Goal: Task Accomplishment & Management: Manage account settings

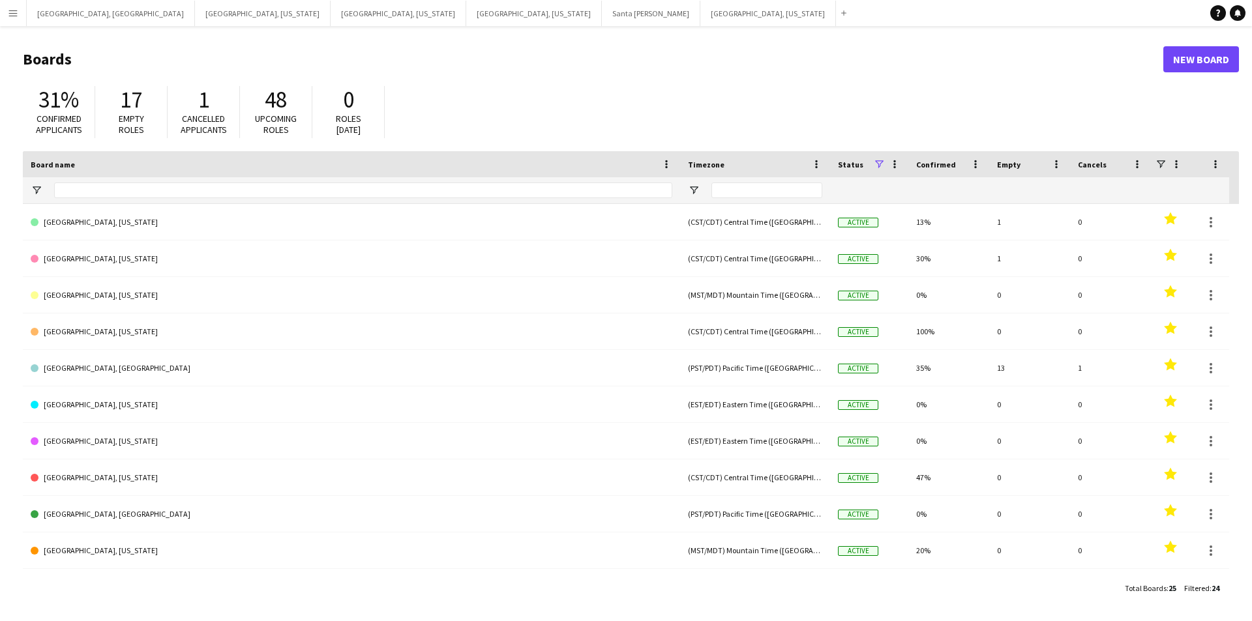
click at [10, 8] on app-icon "Menu" at bounding box center [13, 13] width 10 height 10
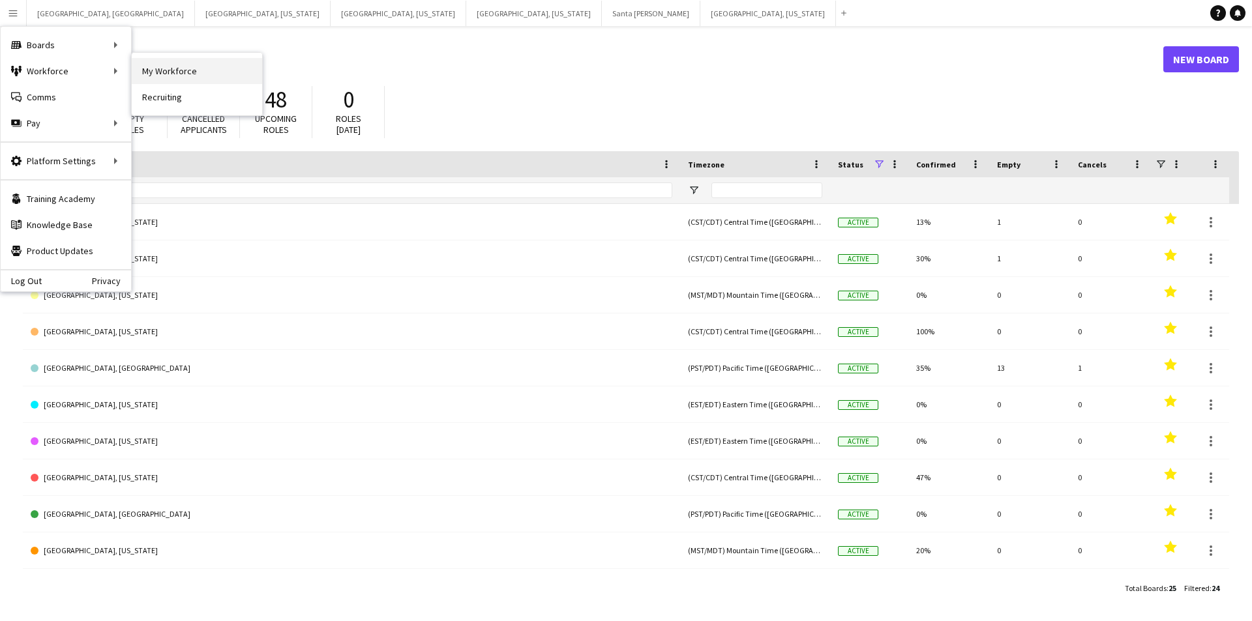
click at [166, 66] on link "My Workforce" at bounding box center [197, 71] width 130 height 26
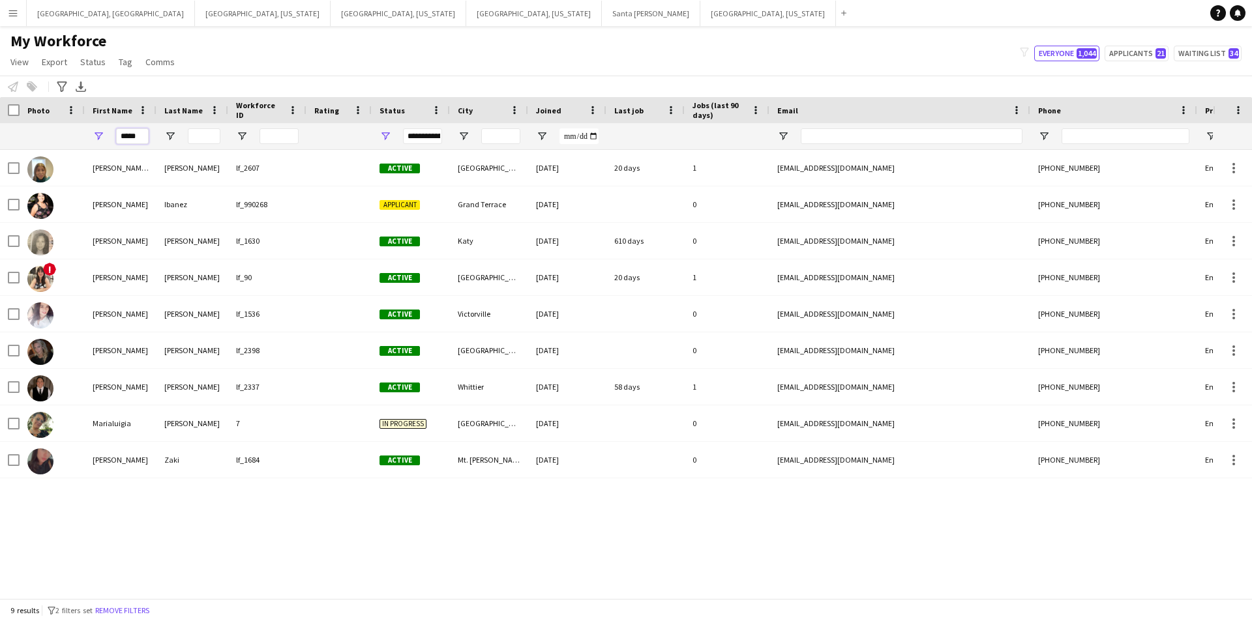
click at [119, 140] on input "*****" at bounding box center [132, 136] width 33 height 16
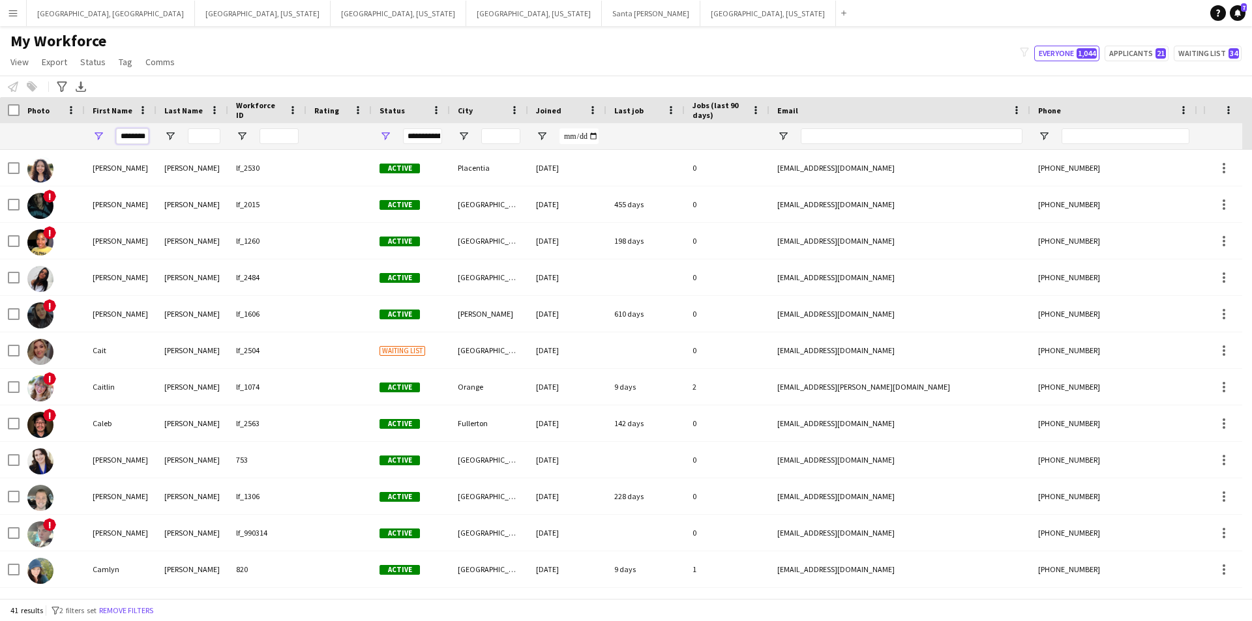
scroll to position [0, 1]
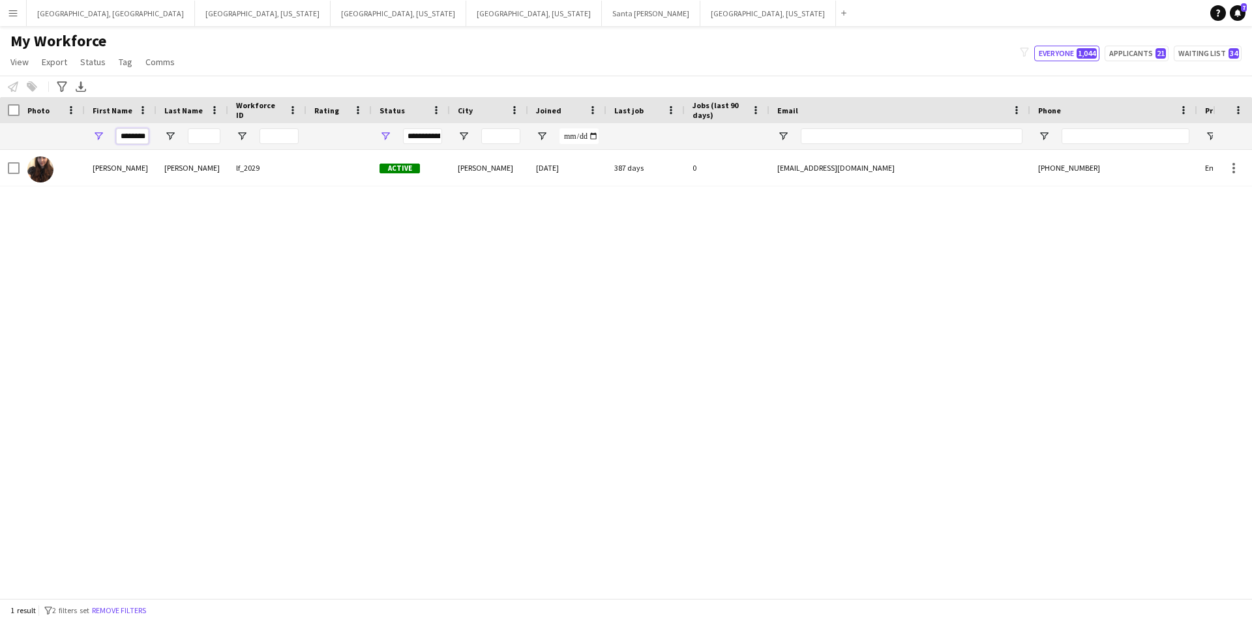
type input "********"
click at [123, 139] on input "********" at bounding box center [132, 136] width 33 height 16
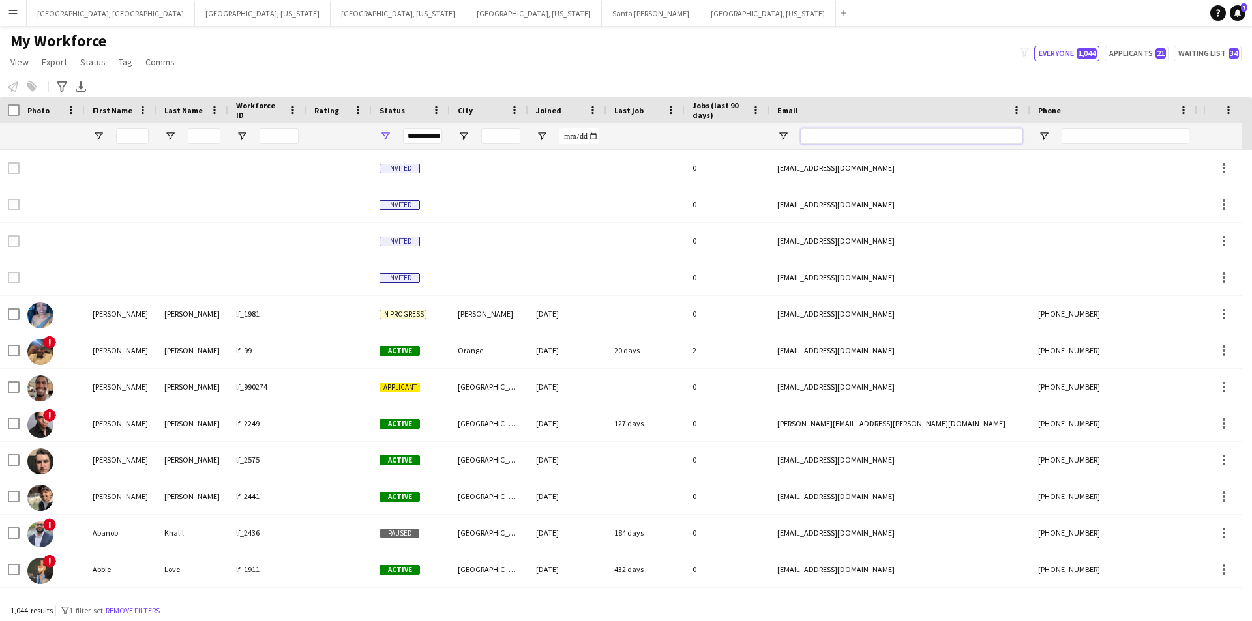
click at [846, 136] on input "Email Filter Input" at bounding box center [912, 136] width 222 height 16
paste input "**********"
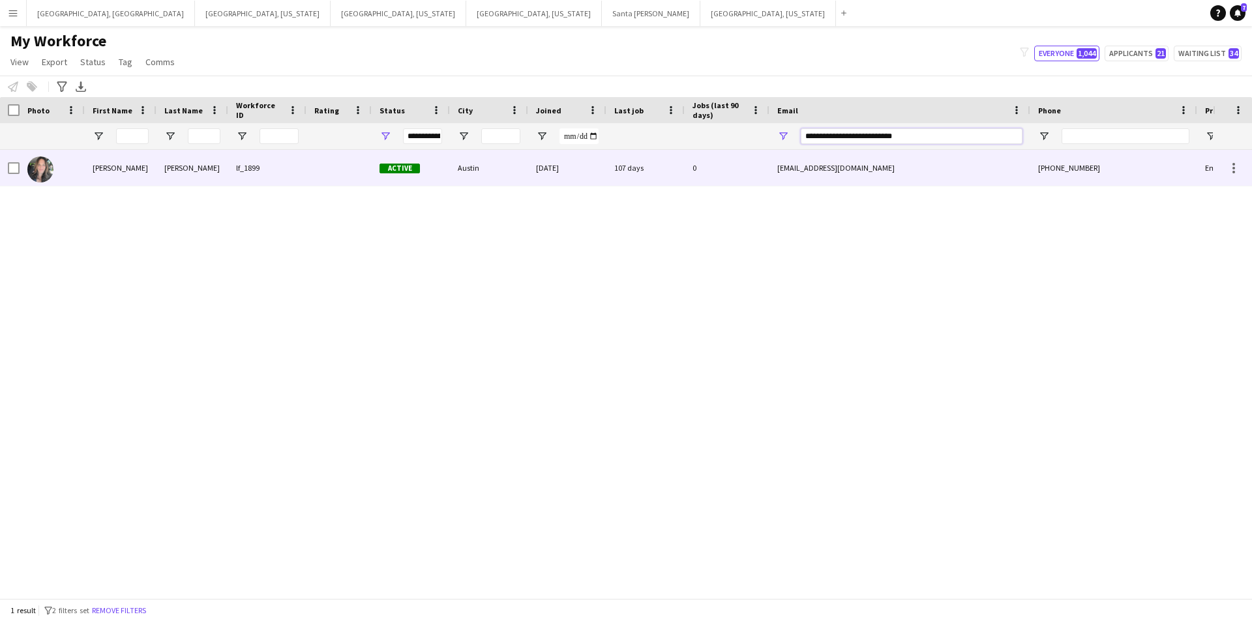
type input "**********"
click at [330, 173] on div at bounding box center [338, 168] width 65 height 36
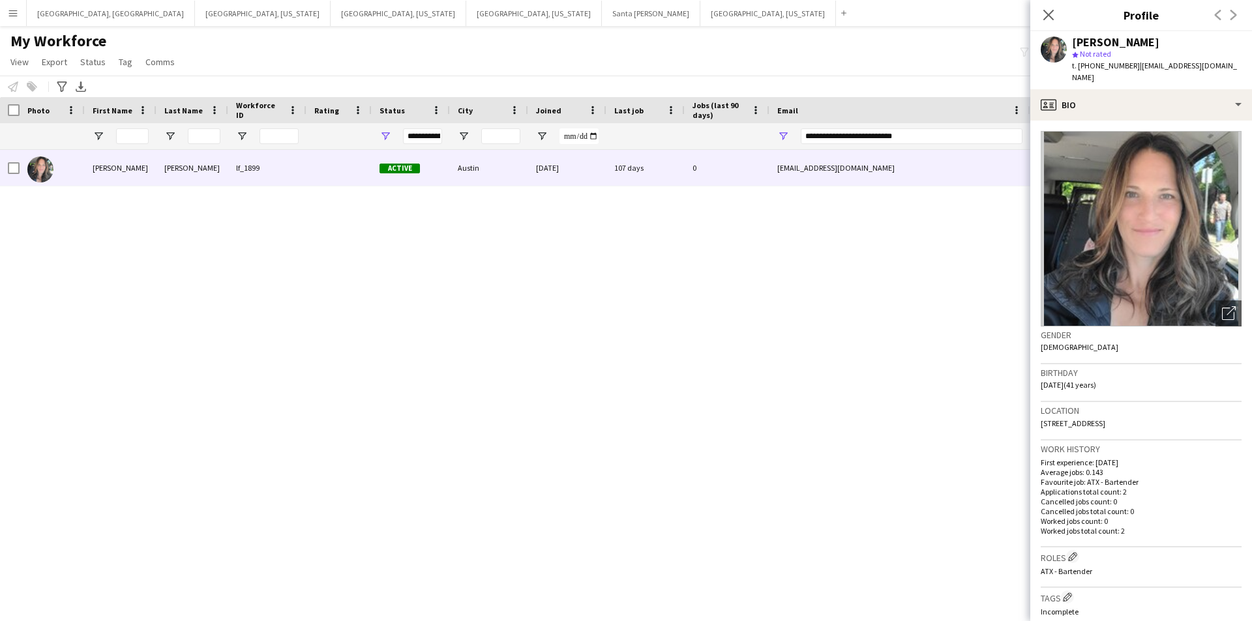
scroll to position [441, 0]
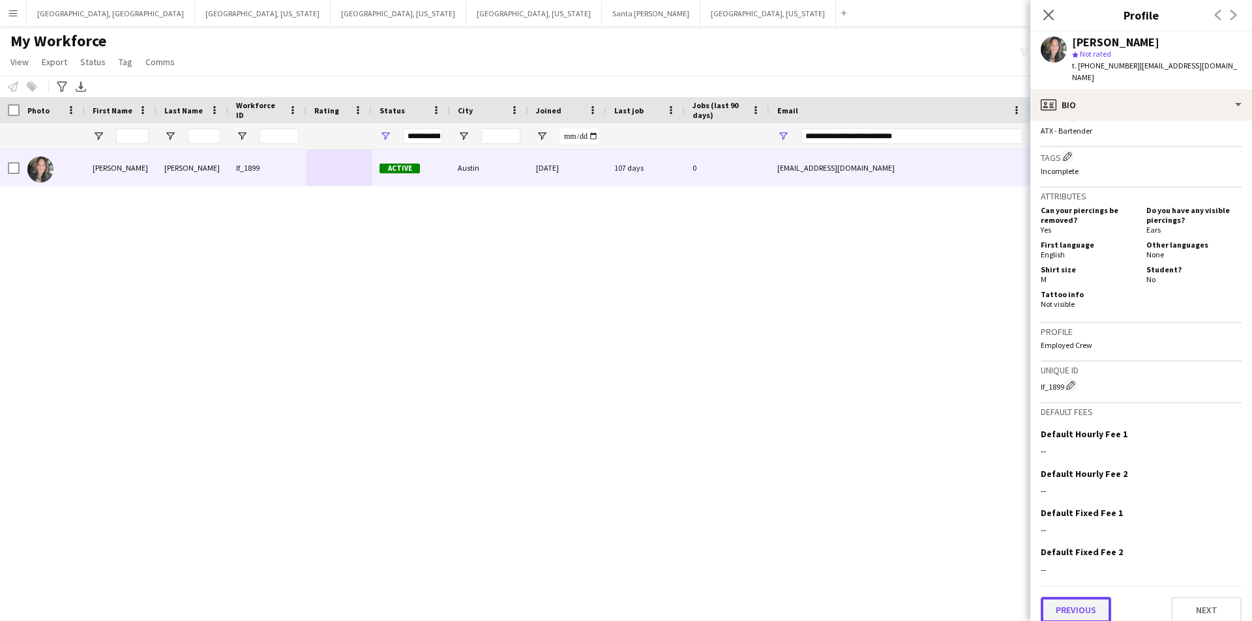
click at [1058, 603] on button "Previous" at bounding box center [1076, 610] width 70 height 26
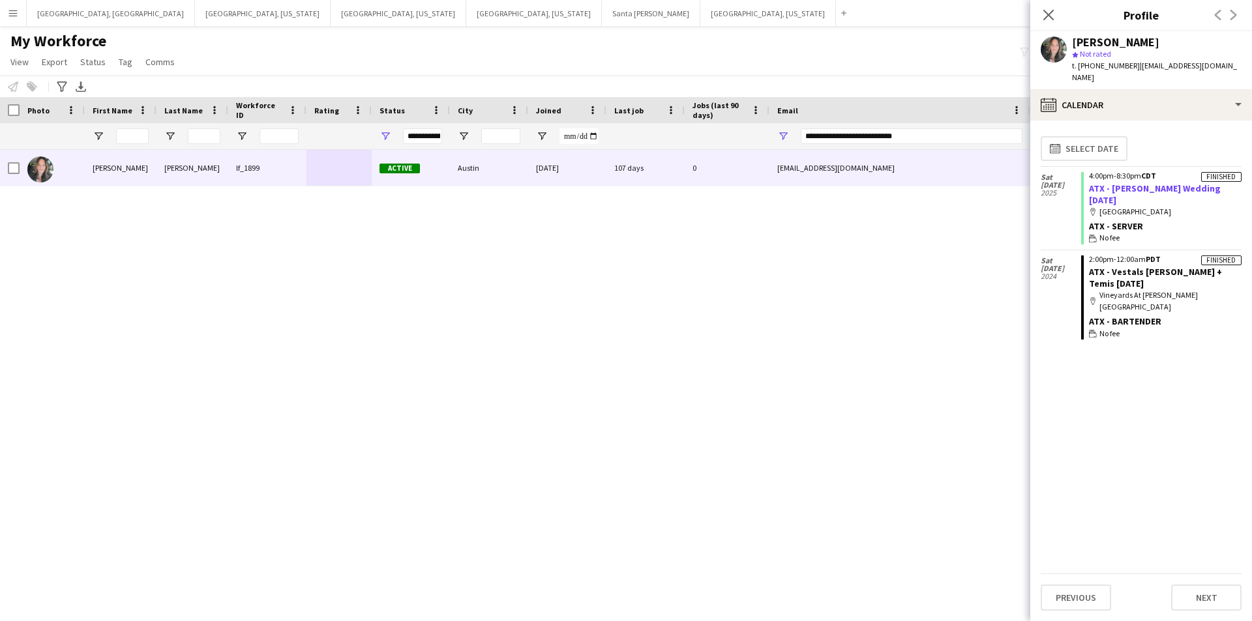
click at [1133, 183] on link "ATX - Kelton Wedding 6.21.25" at bounding box center [1155, 194] width 132 height 23
click at [1046, 12] on icon at bounding box center [1048, 14] width 12 height 12
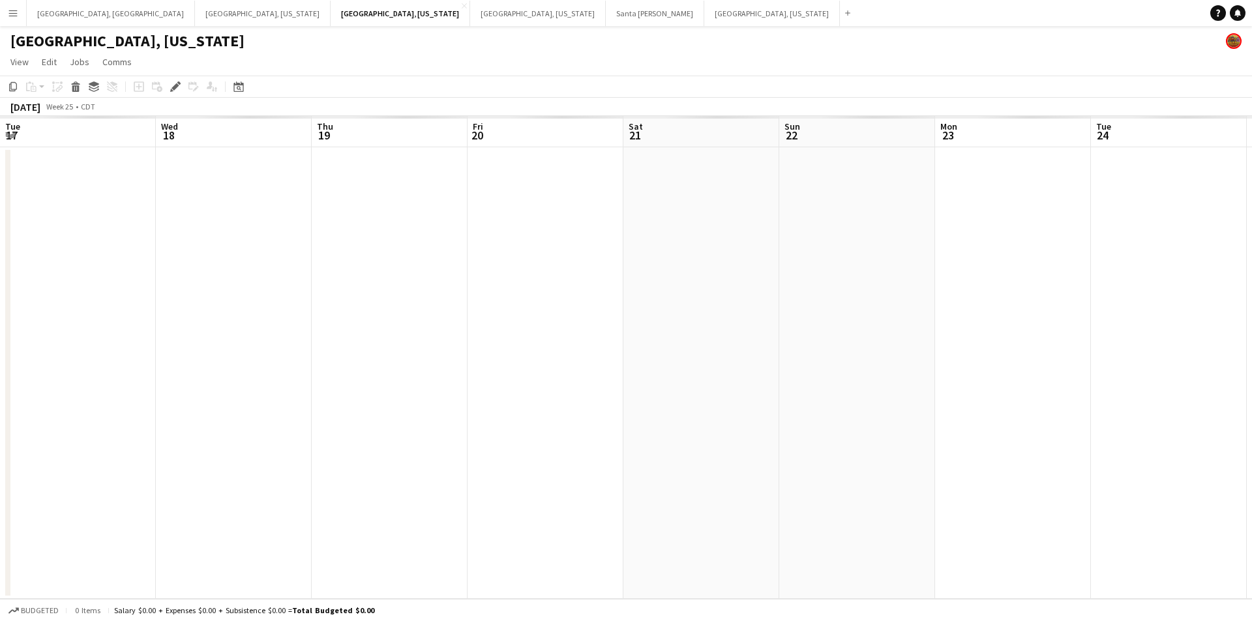
scroll to position [0, 449]
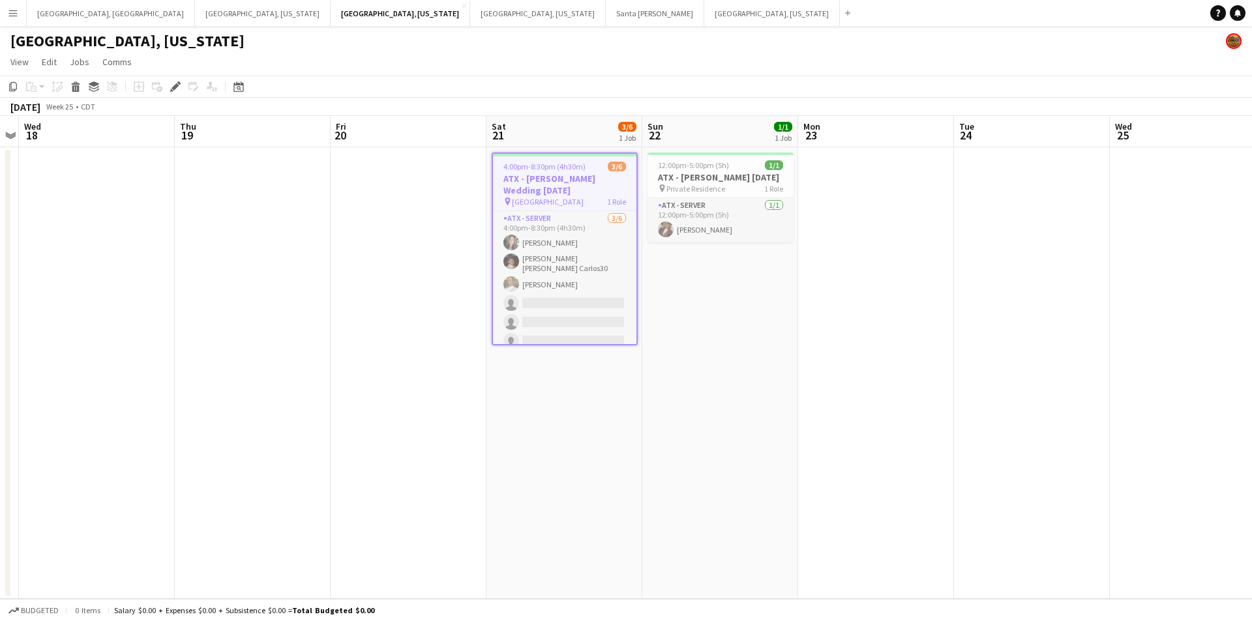
click at [574, 170] on span "4:00pm-8:30pm (4h30m)" at bounding box center [544, 167] width 82 height 10
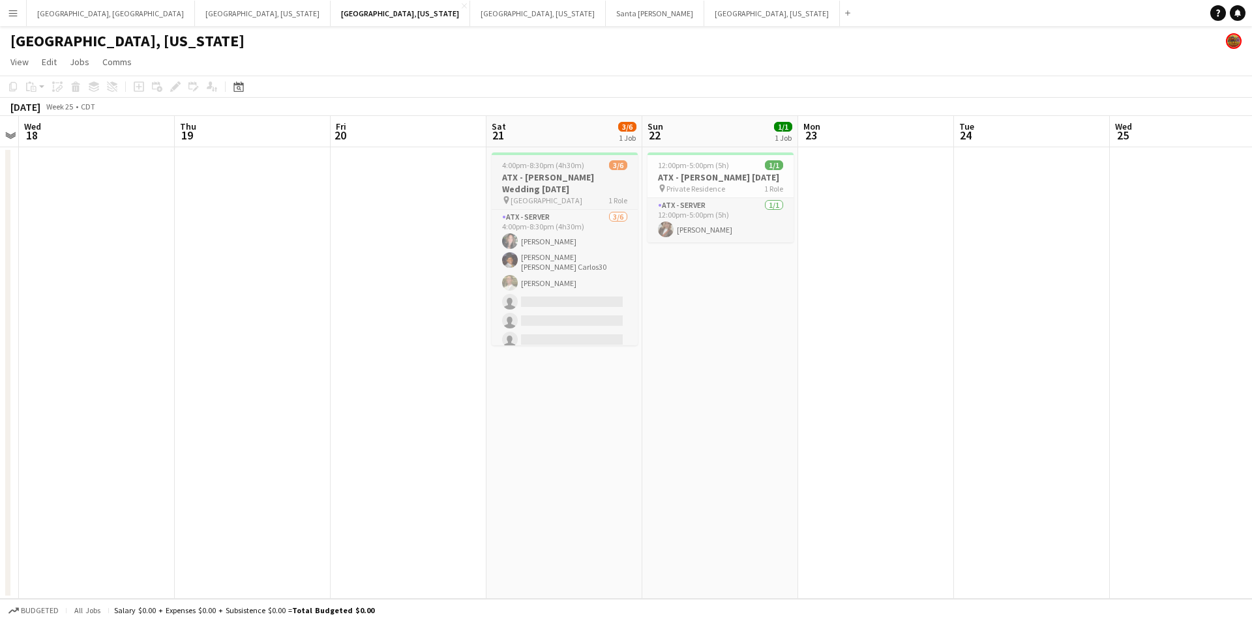
click at [574, 170] on span "4:00pm-8:30pm (4h30m)" at bounding box center [543, 165] width 82 height 10
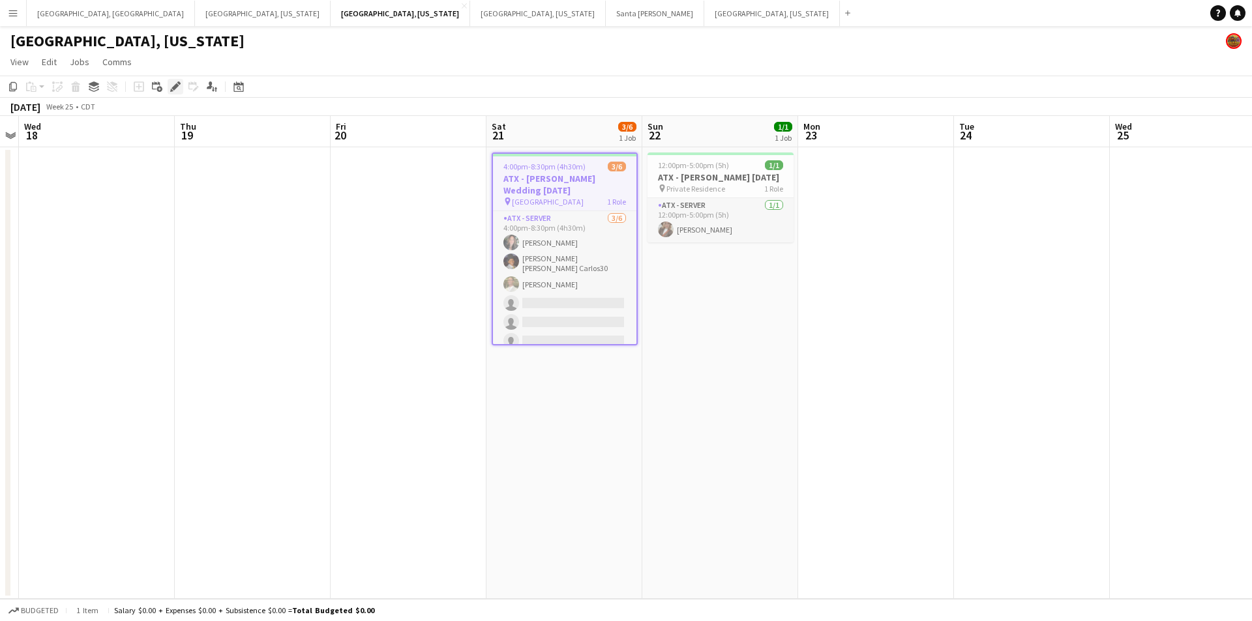
click at [171, 89] on icon "Edit" at bounding box center [175, 86] width 10 height 10
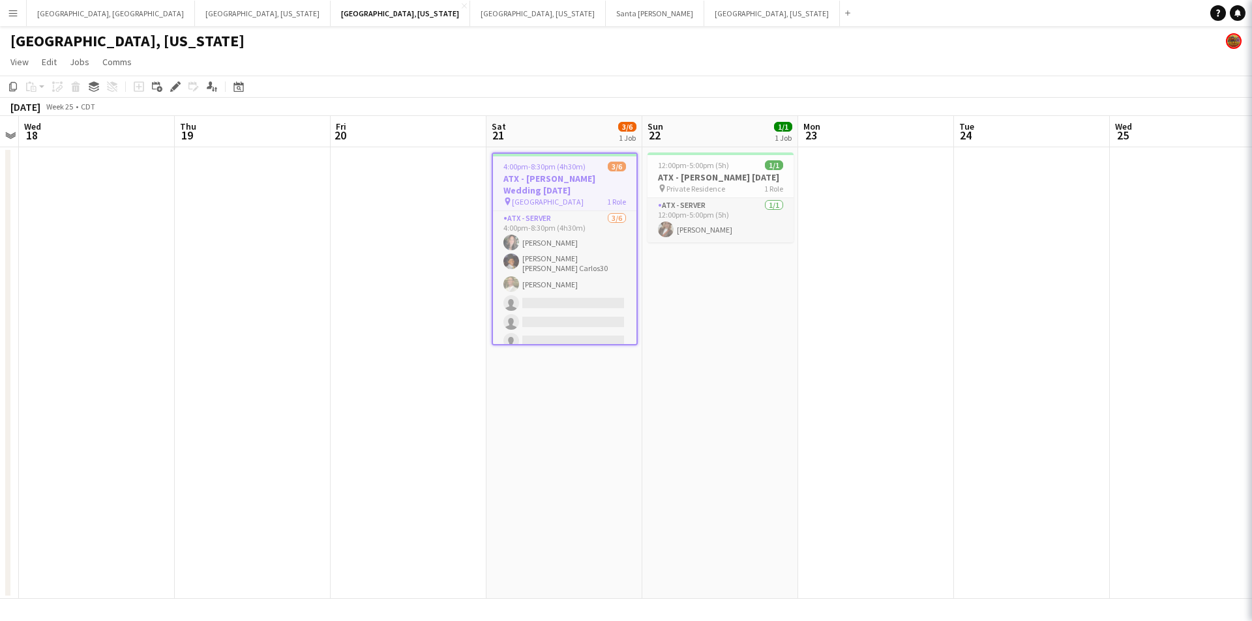
type input "**********"
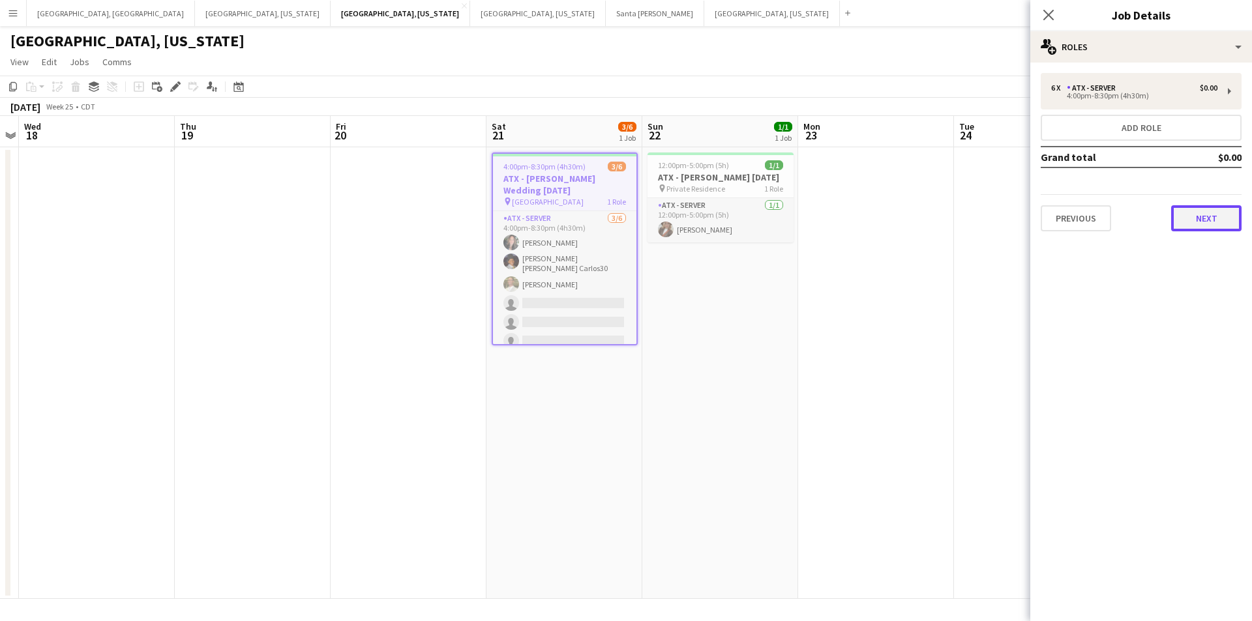
click at [1209, 222] on button "Next" at bounding box center [1206, 218] width 70 height 26
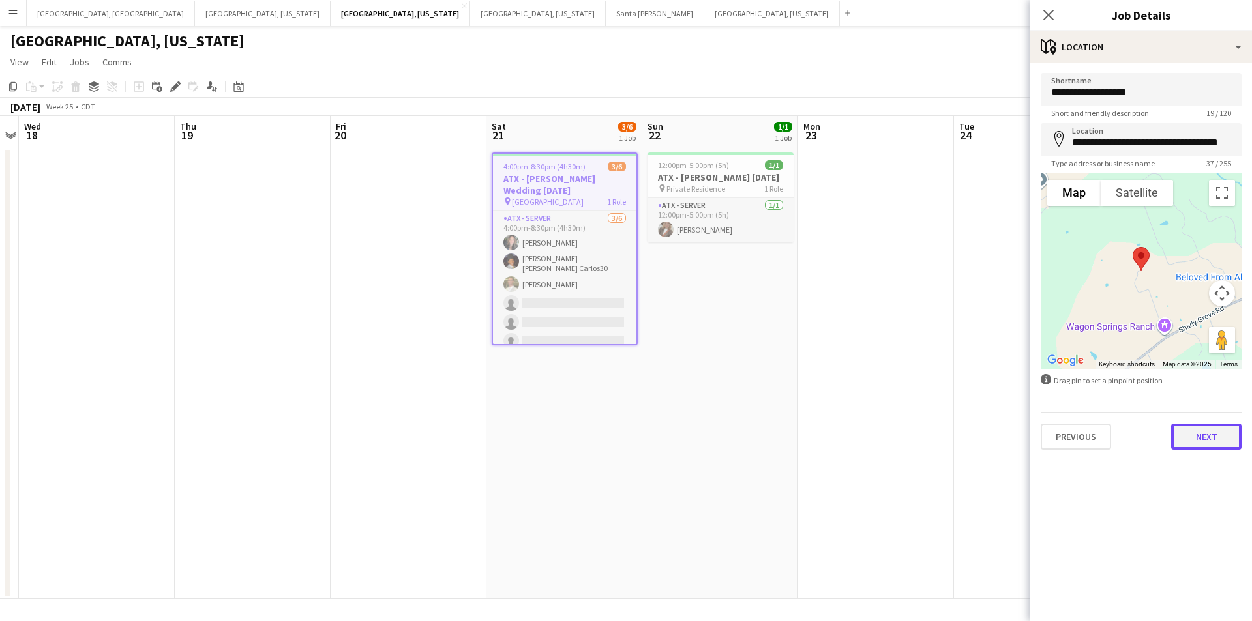
click at [1202, 447] on button "Next" at bounding box center [1206, 437] width 70 height 26
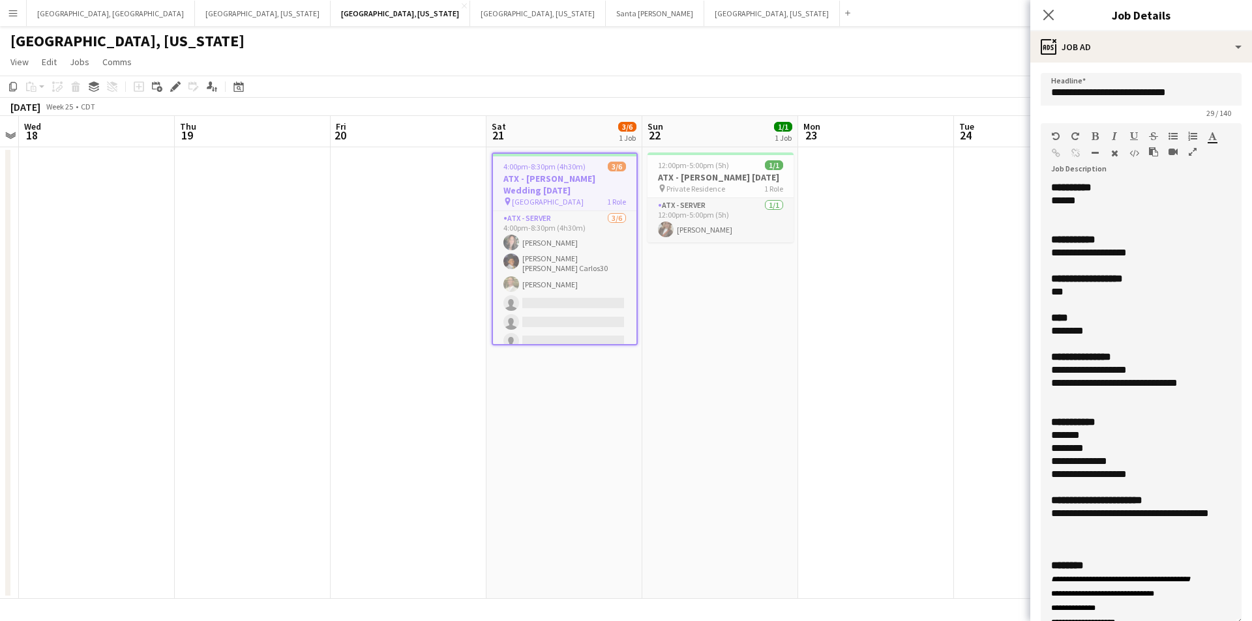
drag, startPoint x: 1230, startPoint y: 255, endPoint x: 1236, endPoint y: 610, distance: 354.7
click at [1235, 621] on html "Menu Boards Boards Boards All jobs Status Workforce Workforce My Workforce Recr…" at bounding box center [626, 310] width 1252 height 621
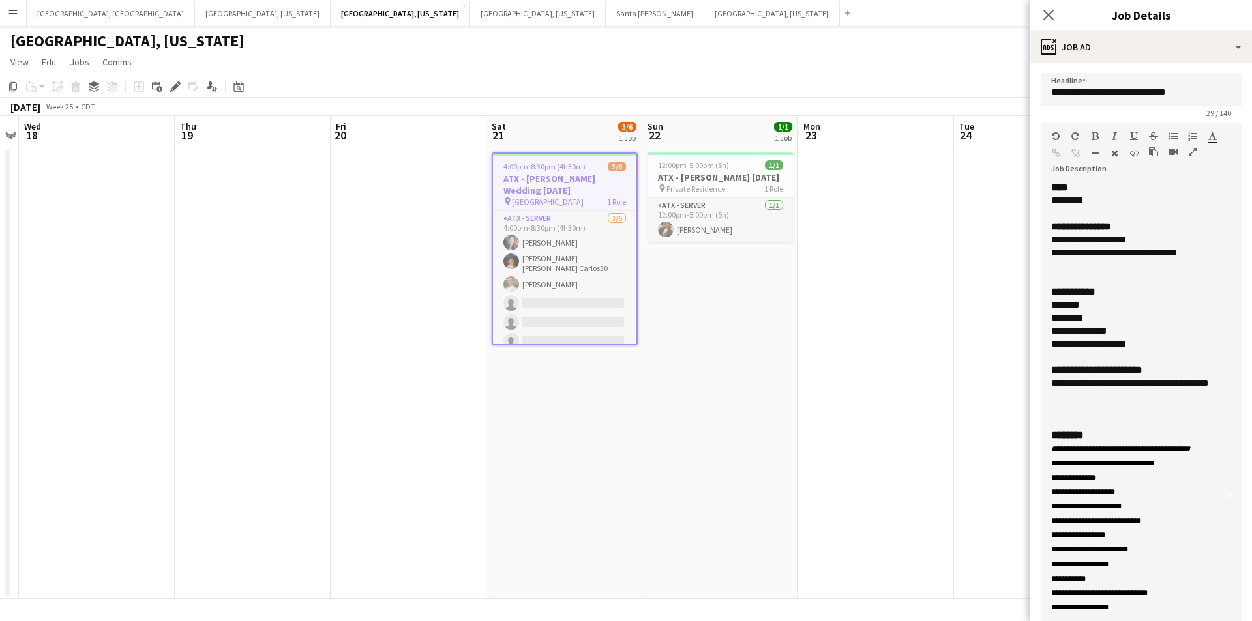
scroll to position [0, 0]
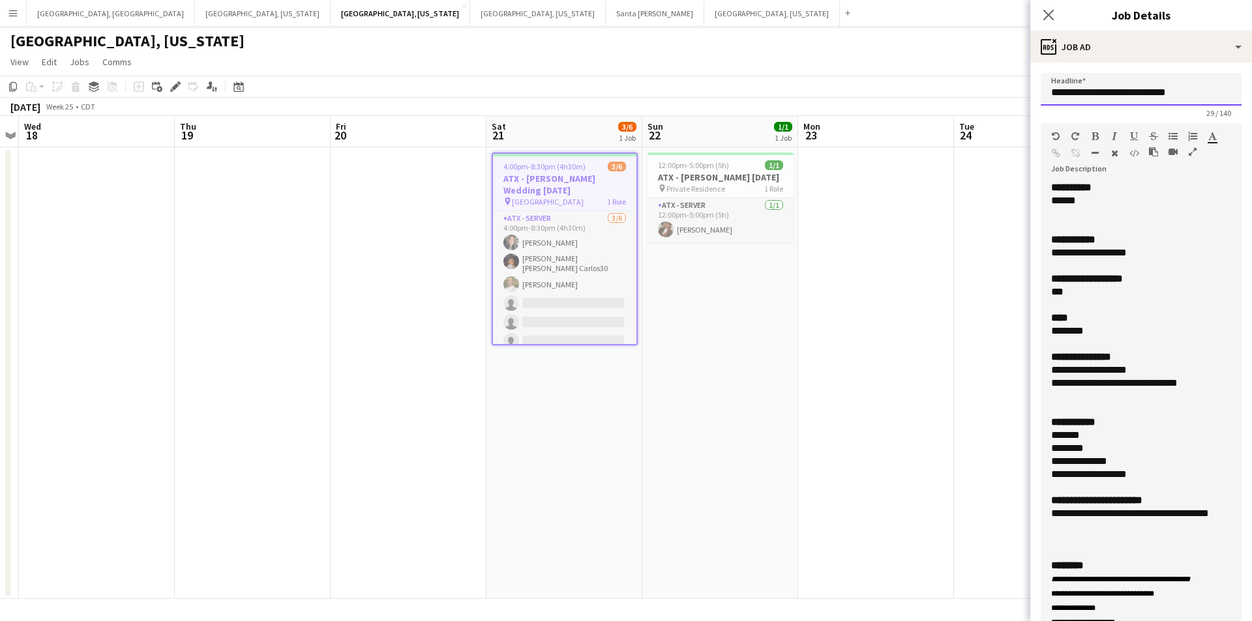
click at [1085, 96] on input "**********" at bounding box center [1141, 89] width 201 height 33
click at [1048, 16] on icon at bounding box center [1048, 14] width 12 height 12
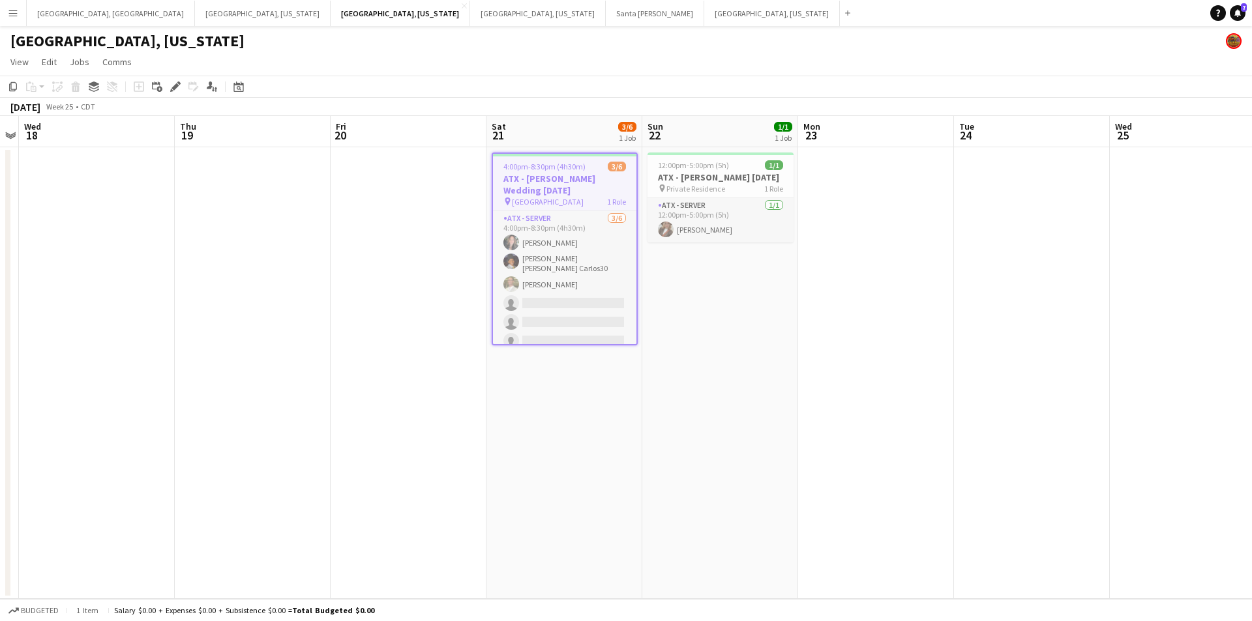
click at [0, 18] on button "Menu" at bounding box center [13, 13] width 26 height 26
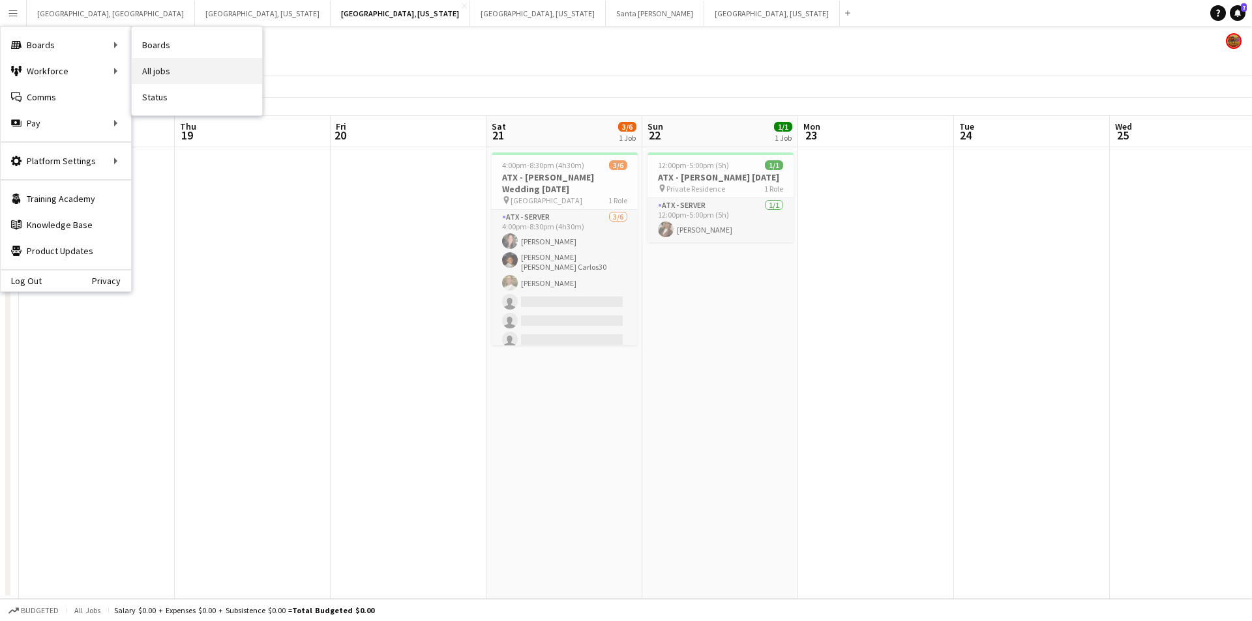
click at [153, 67] on link "All jobs" at bounding box center [197, 71] width 130 height 26
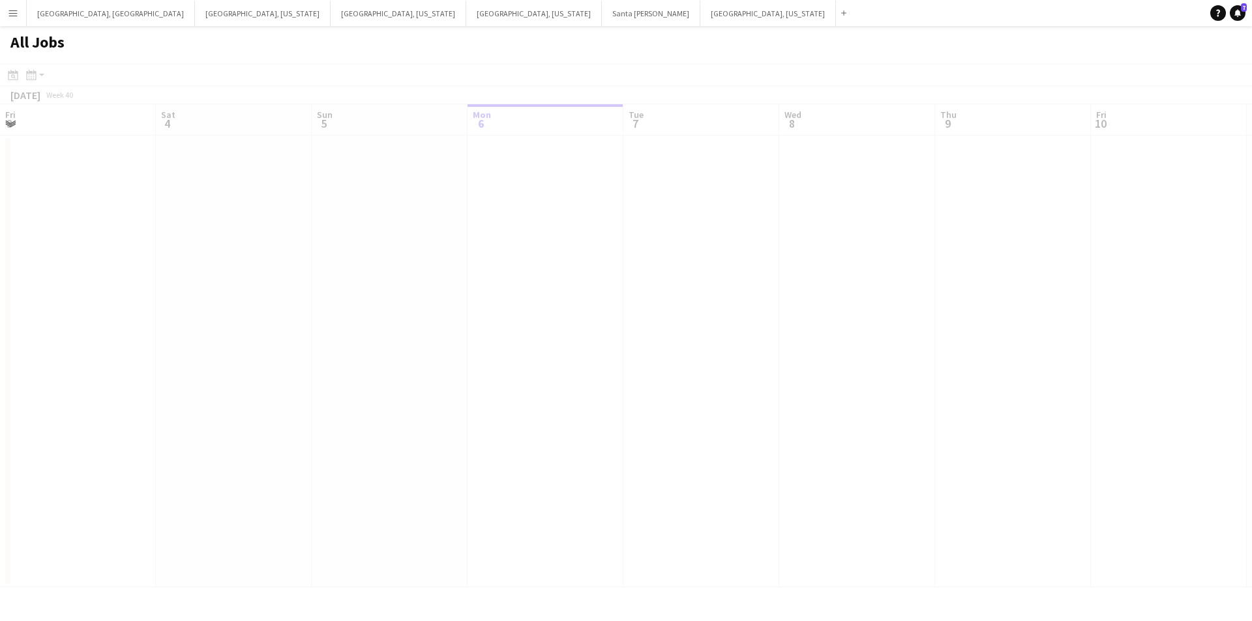
scroll to position [0, 312]
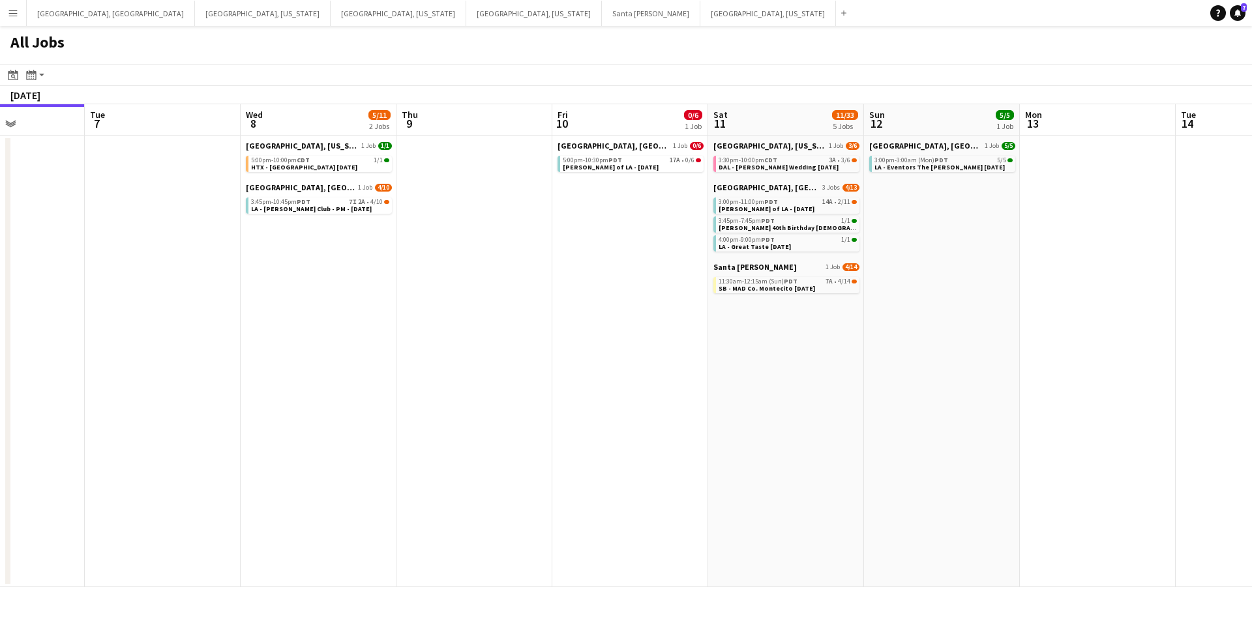
drag, startPoint x: 698, startPoint y: 449, endPoint x: 474, endPoint y: 446, distance: 224.3
click at [474, 446] on app-calendar-viewport "Fri 3 8/8 1 Job Sat 4 9/9 4 Jobs Sun 5 Mon 6 Tue 7 Wed 8 5/11 2 Jobs Thu 9 Fri …" at bounding box center [626, 345] width 1252 height 483
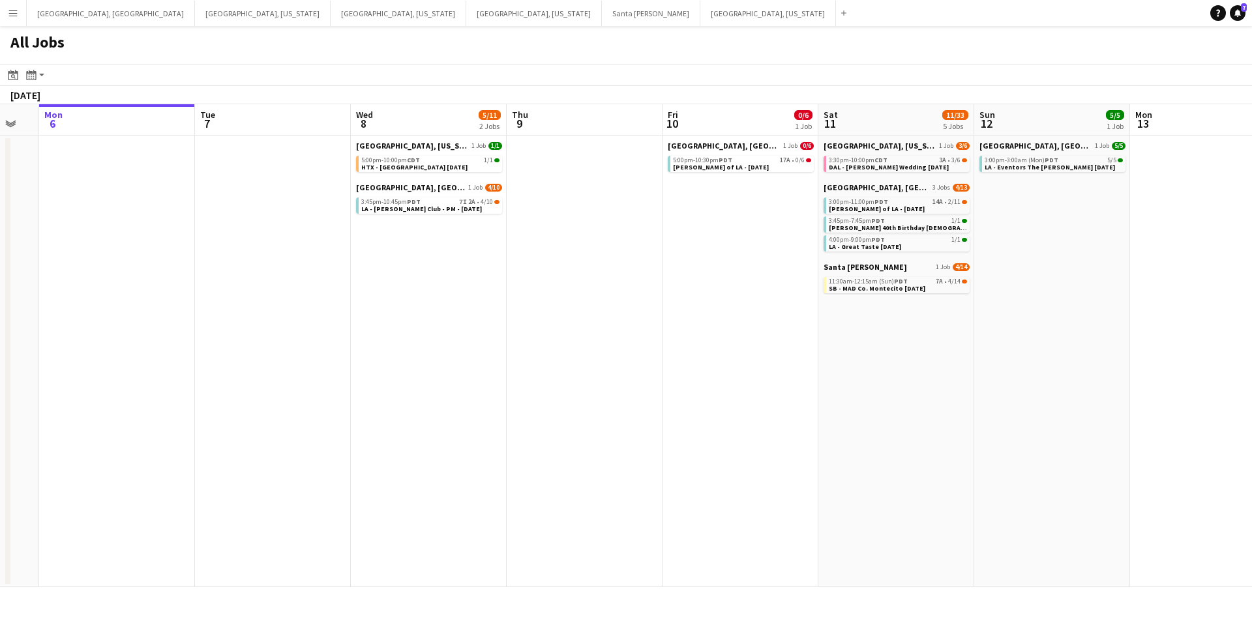
scroll to position [0, 413]
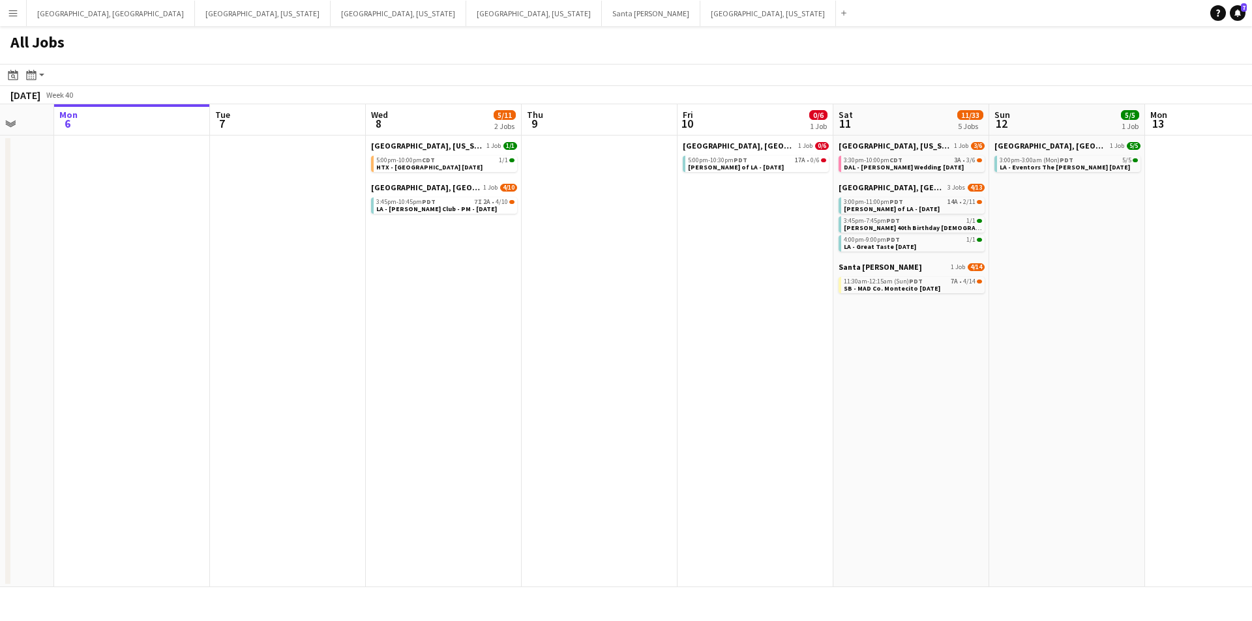
drag, startPoint x: 484, startPoint y: 443, endPoint x: 660, endPoint y: 443, distance: 175.4
click at [660, 443] on app-calendar-viewport "Fri 3 8/8 1 Job Sat 4 9/9 4 Jobs Sun 5 Mon 6 Tue 7 Wed 8 5/11 2 Jobs Thu 9 Fri …" at bounding box center [626, 345] width 1252 height 483
click at [910, 168] on span "DAL - HSU Wedding 10.11.25" at bounding box center [904, 167] width 120 height 8
click at [895, 164] on span "DAL - HSU Wedding 10.11.25" at bounding box center [904, 167] width 120 height 8
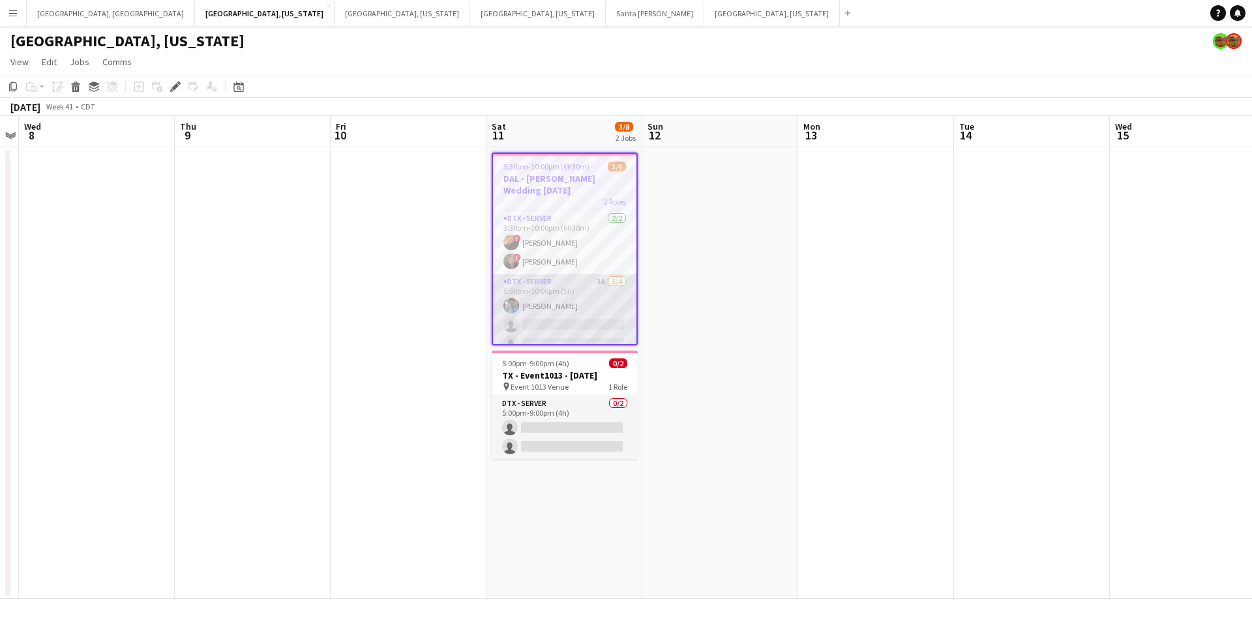
scroll to position [20, 0]
click at [567, 178] on h3 "DAL - [PERSON_NAME] Wedding [DATE]" at bounding box center [564, 184] width 143 height 23
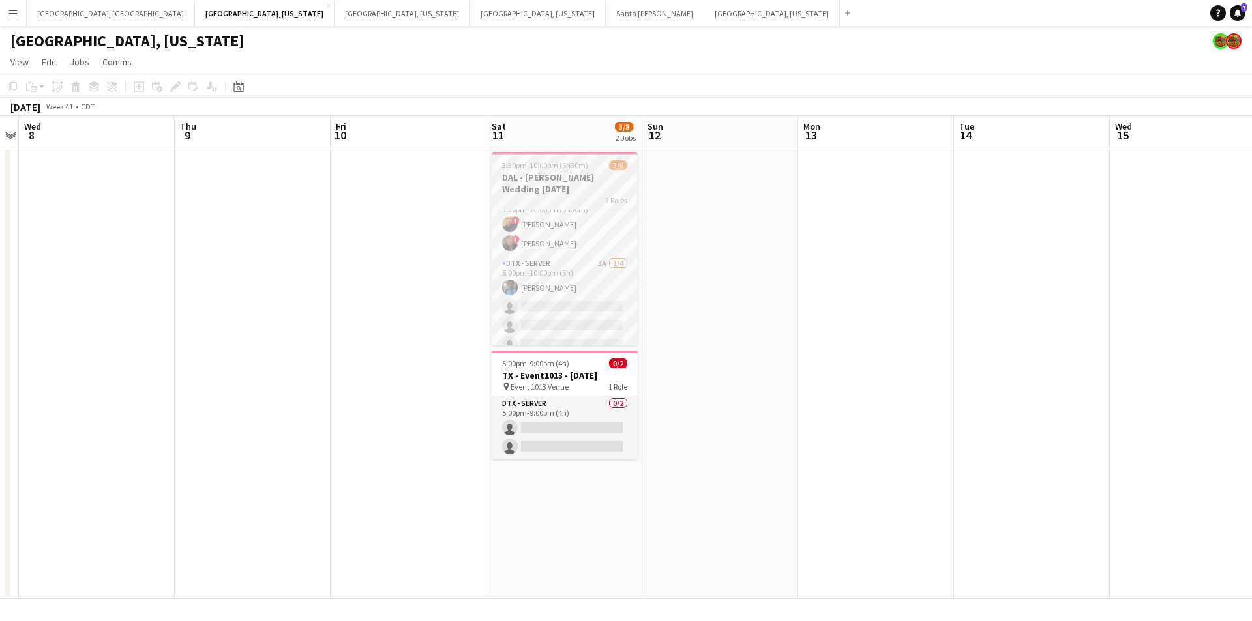
click at [567, 178] on h3 "DAL - HSU Wedding 10.11.25" at bounding box center [565, 182] width 146 height 23
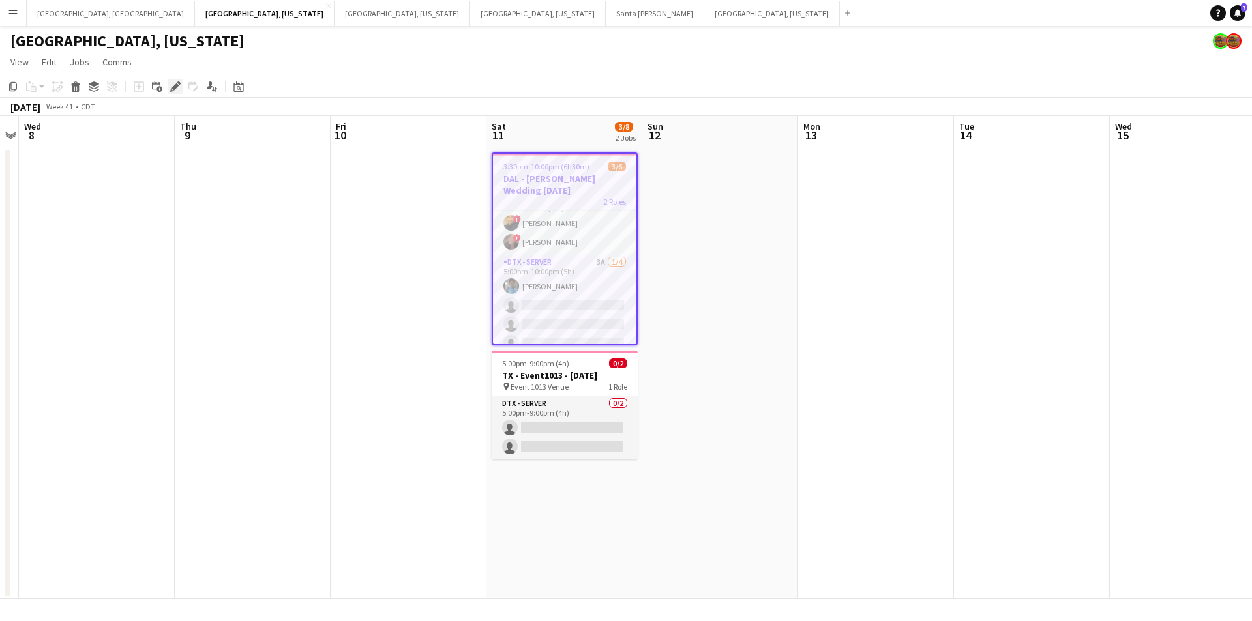
click at [171, 80] on div "Edit" at bounding box center [176, 87] width 16 height 16
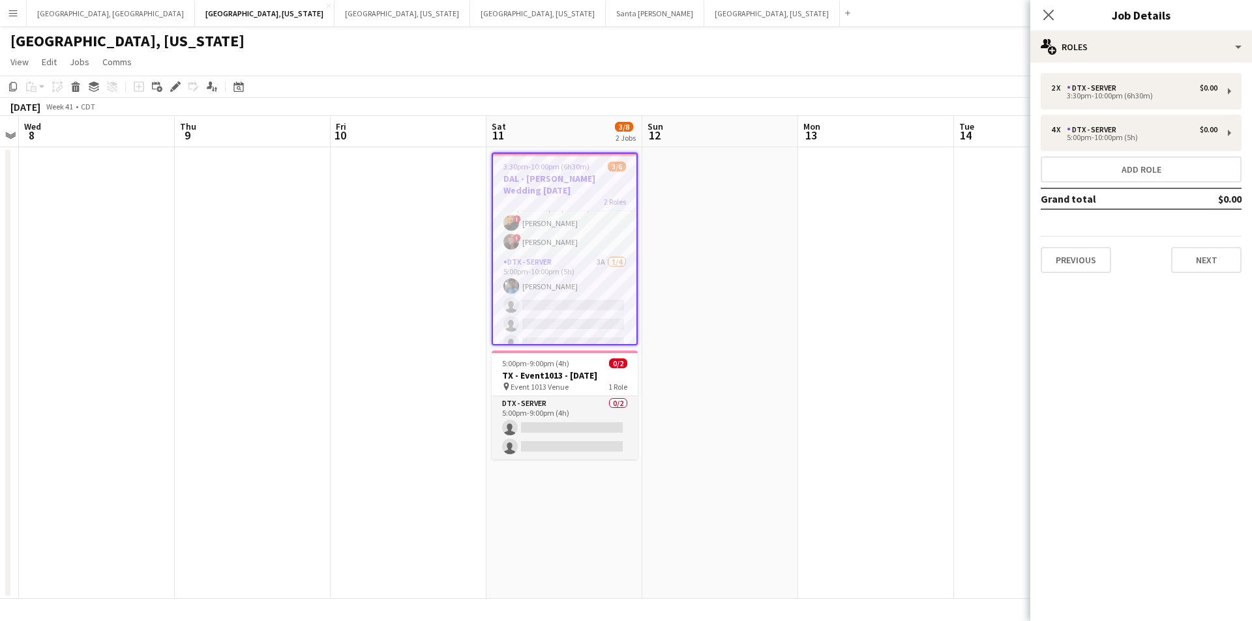
click at [1204, 279] on div "2 x DTX - Server $0.00 3:30pm-10:00pm (6h30m) 4 x DTX - Server $0.00 5:00pm-10:…" at bounding box center [1141, 173] width 222 height 221
click at [1201, 269] on button "Next" at bounding box center [1206, 260] width 70 height 26
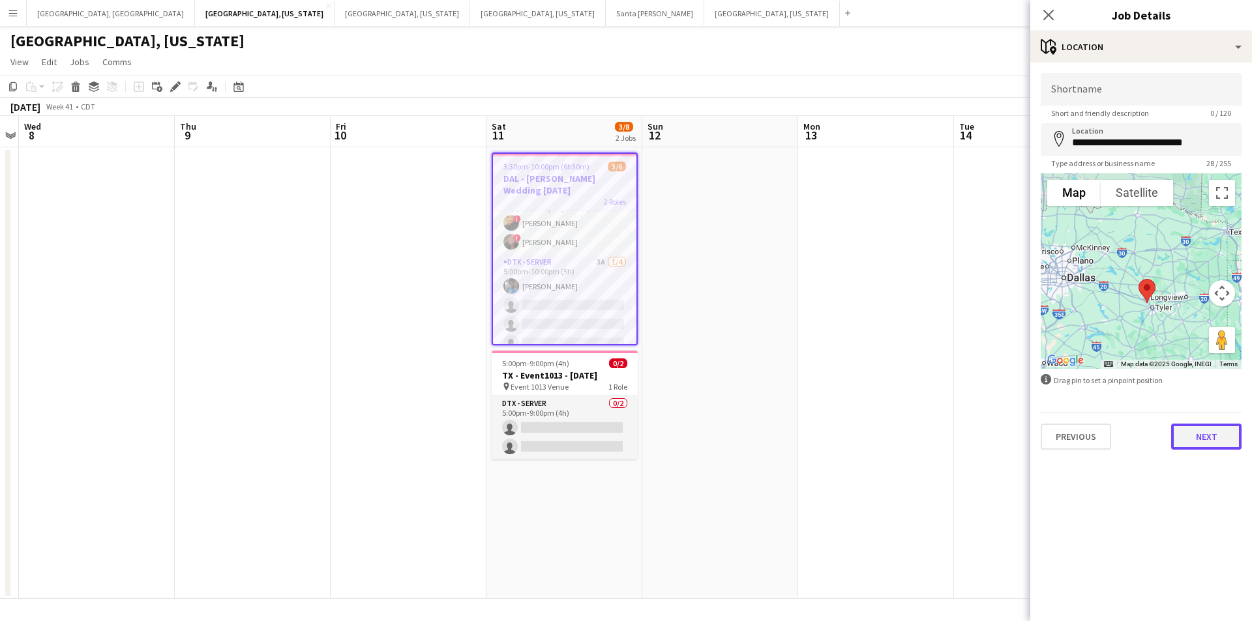
click at [1232, 436] on button "Next" at bounding box center [1206, 437] width 70 height 26
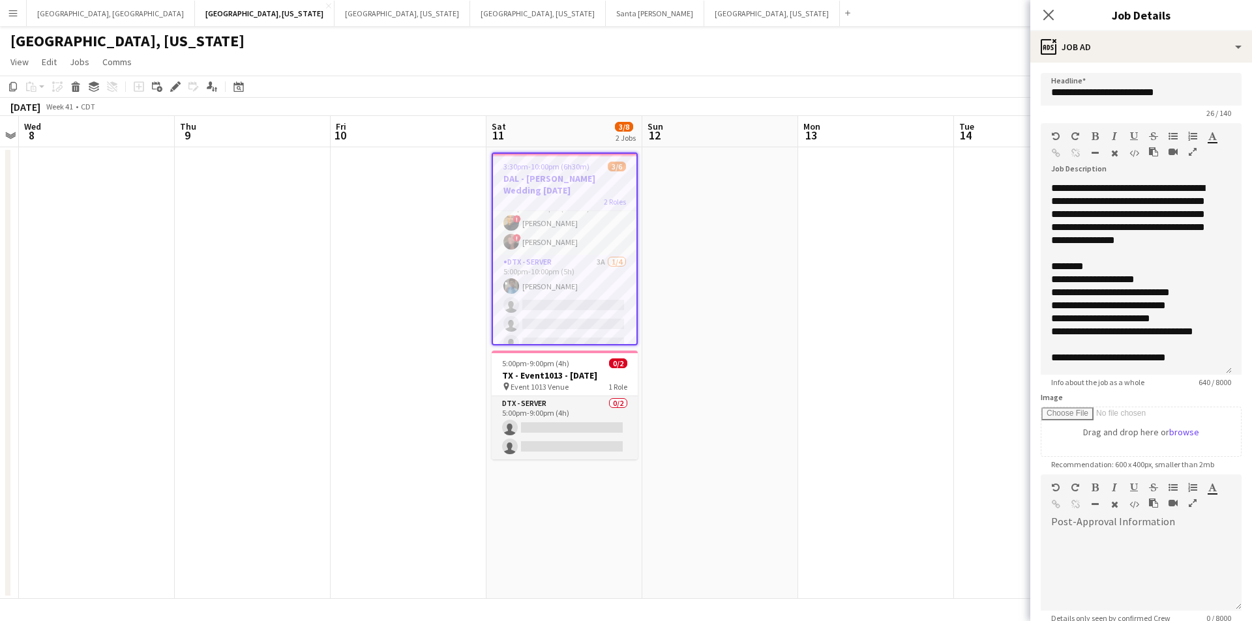
scroll to position [128, 0]
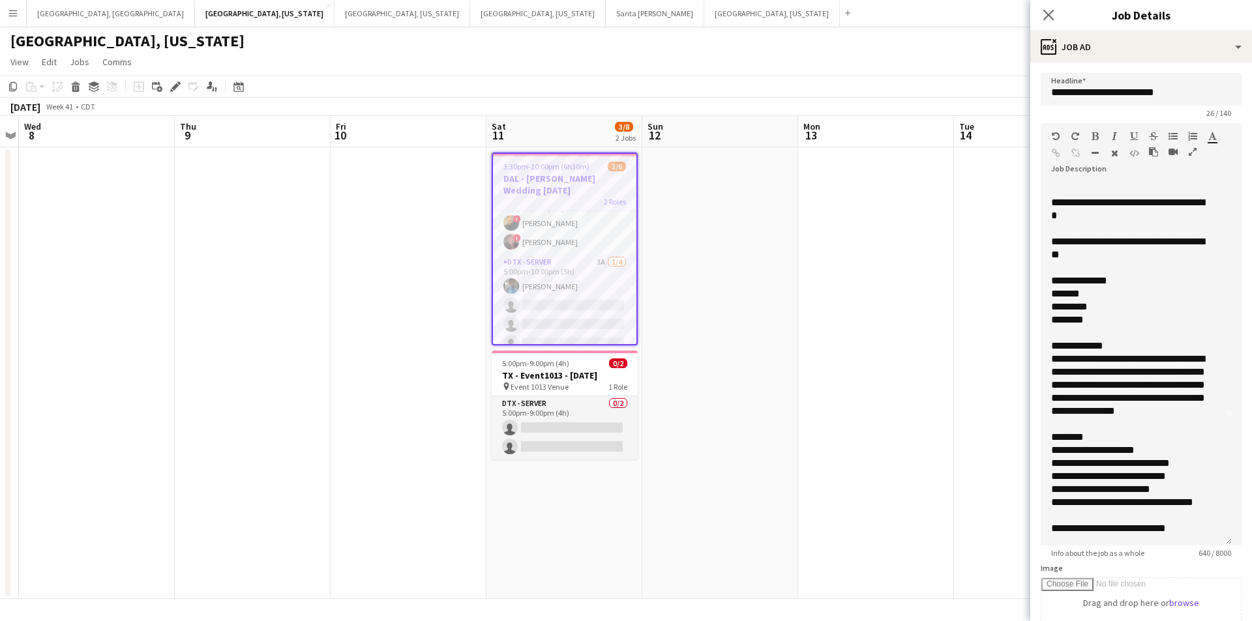
drag, startPoint x: 1225, startPoint y: 253, endPoint x: 1217, endPoint y: 539, distance: 286.3
click at [1217, 539] on div "**********" at bounding box center [1136, 363] width 191 height 364
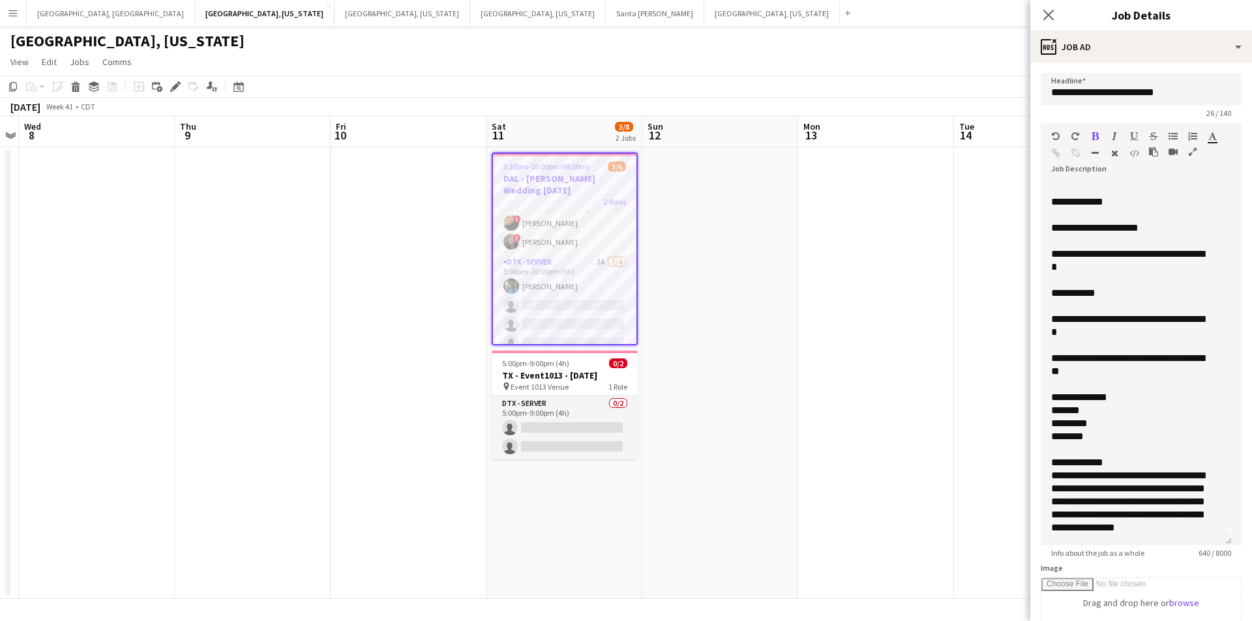
scroll to position [0, 0]
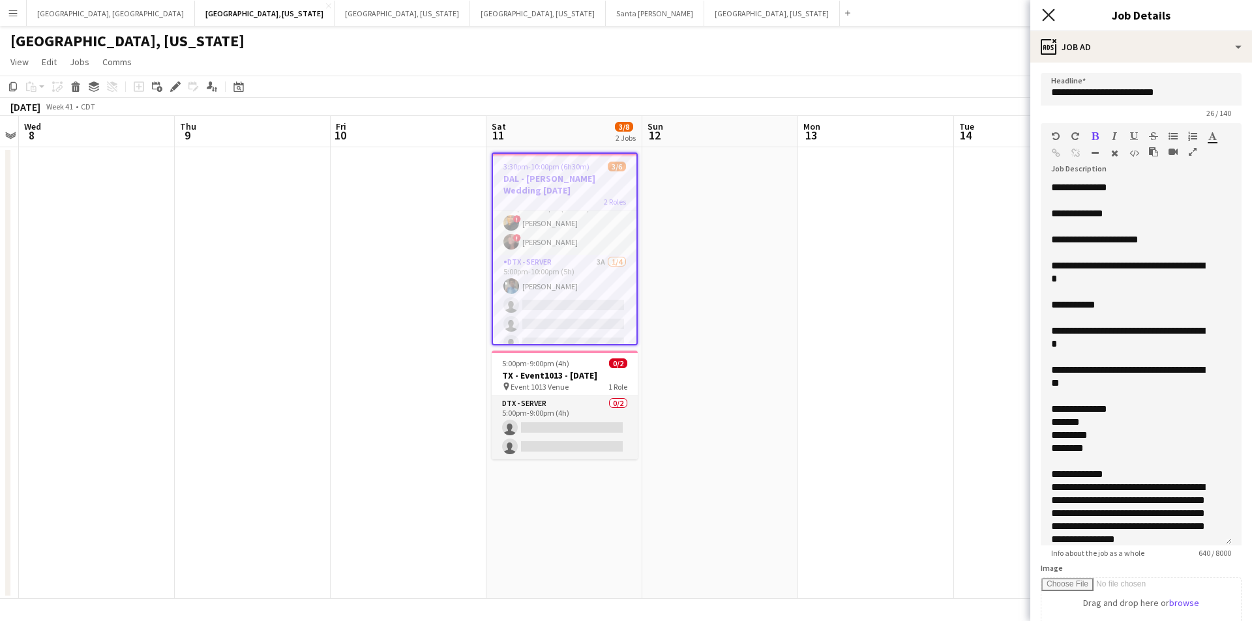
click at [1050, 13] on icon at bounding box center [1048, 14] width 12 height 12
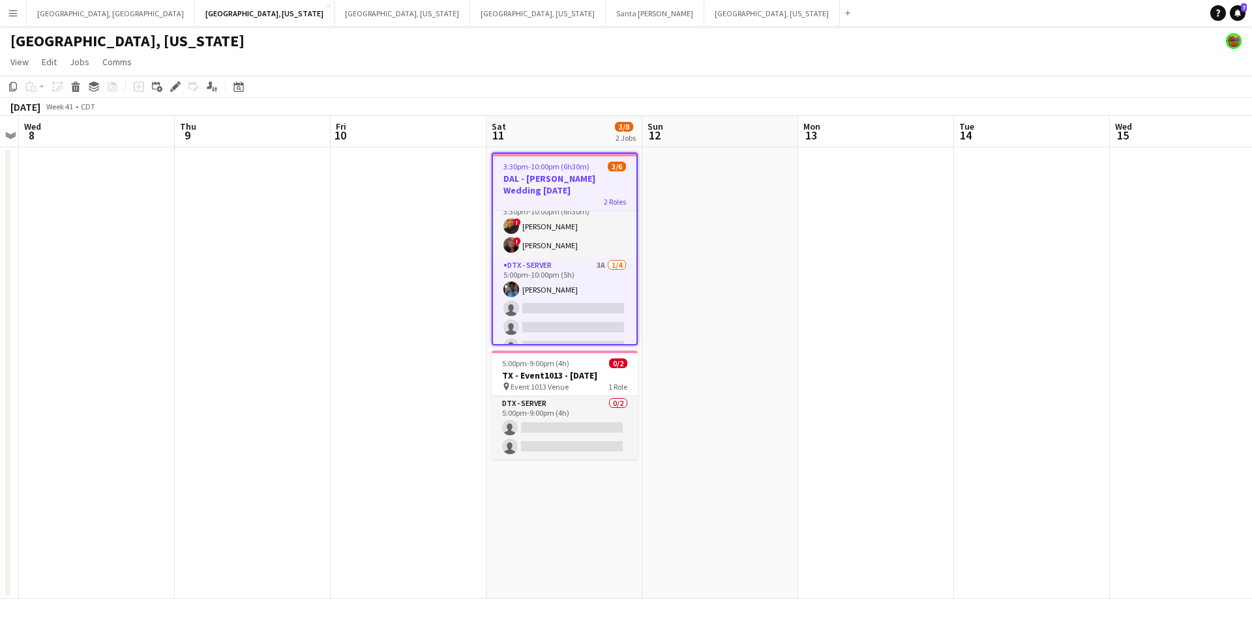
scroll to position [20, 0]
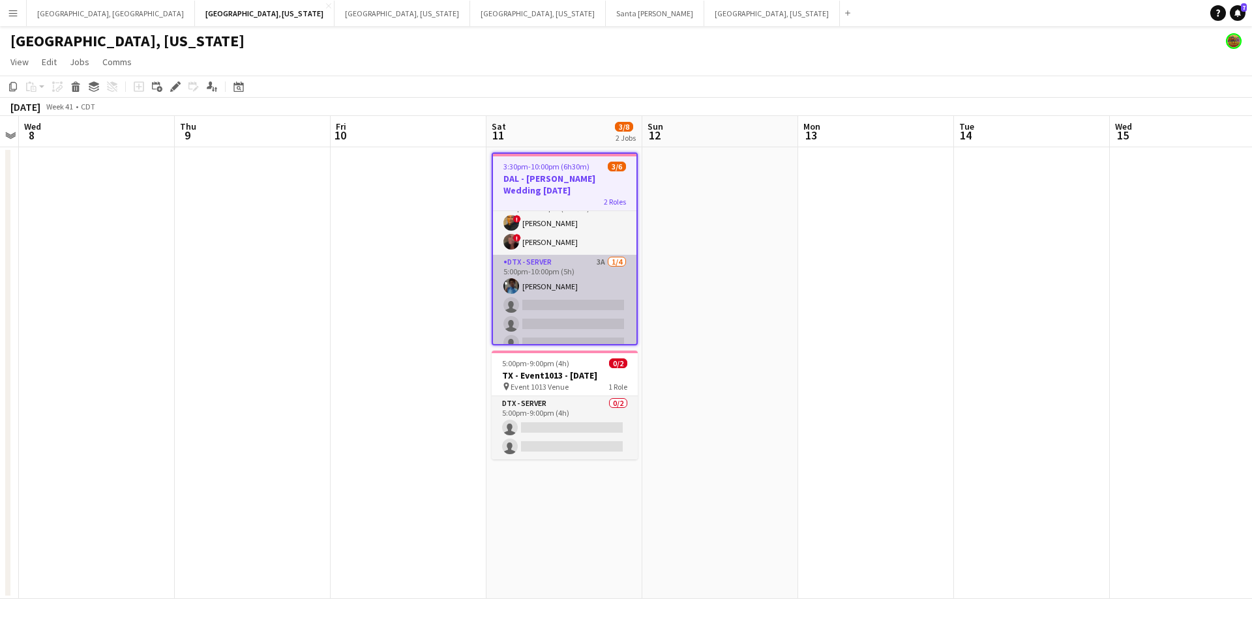
click at [599, 286] on app-card-role "DTX - Server 3A 1/4 5:00pm-10:00pm (5h) Shelley Lynch single-neutral-actions si…" at bounding box center [564, 305] width 143 height 101
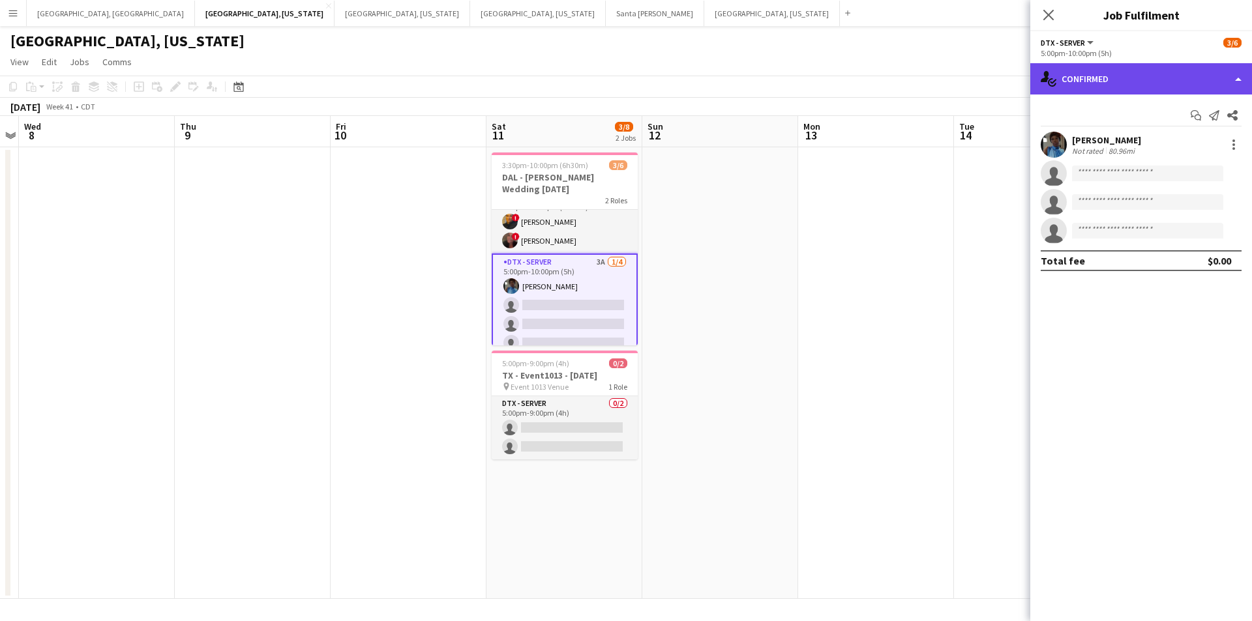
click at [1241, 68] on div "single-neutral-actions-check-2 Confirmed" at bounding box center [1141, 78] width 222 height 31
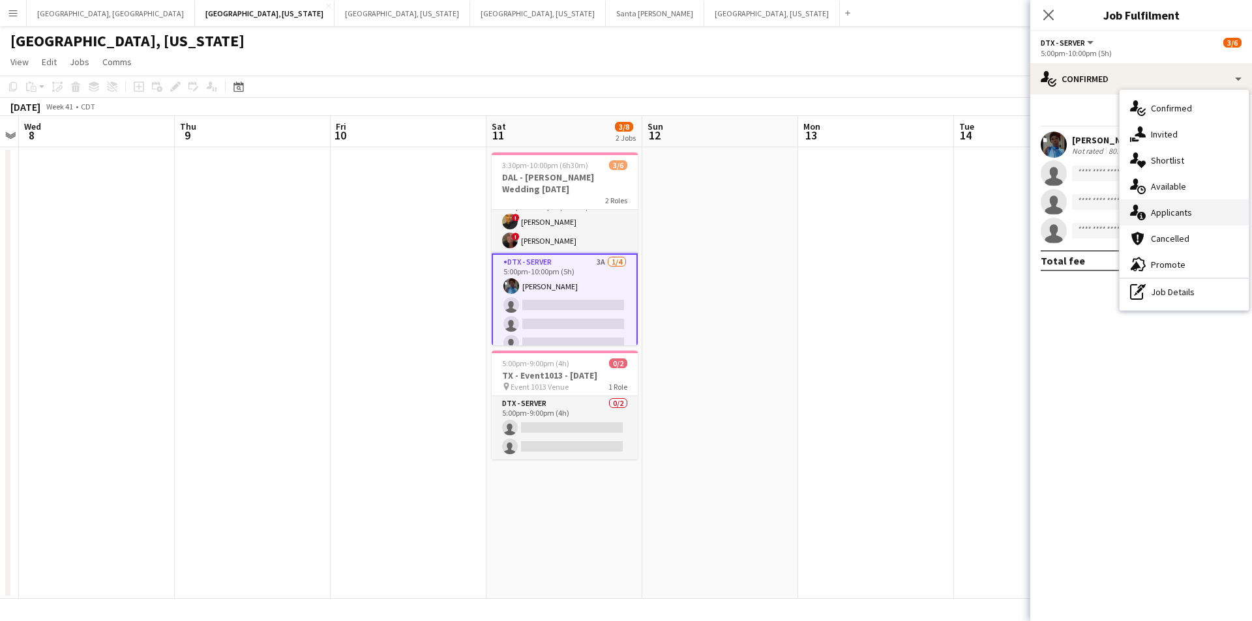
click at [1202, 209] on div "single-neutral-actions-information Applicants" at bounding box center [1183, 213] width 129 height 26
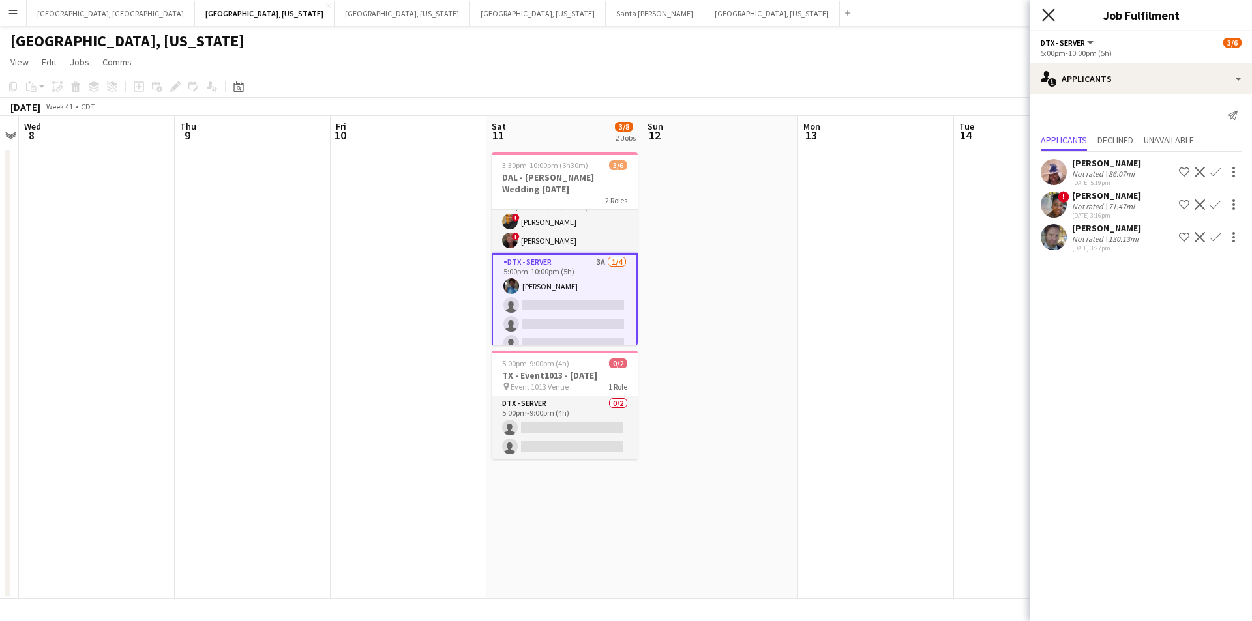
click at [1048, 16] on icon at bounding box center [1048, 14] width 12 height 12
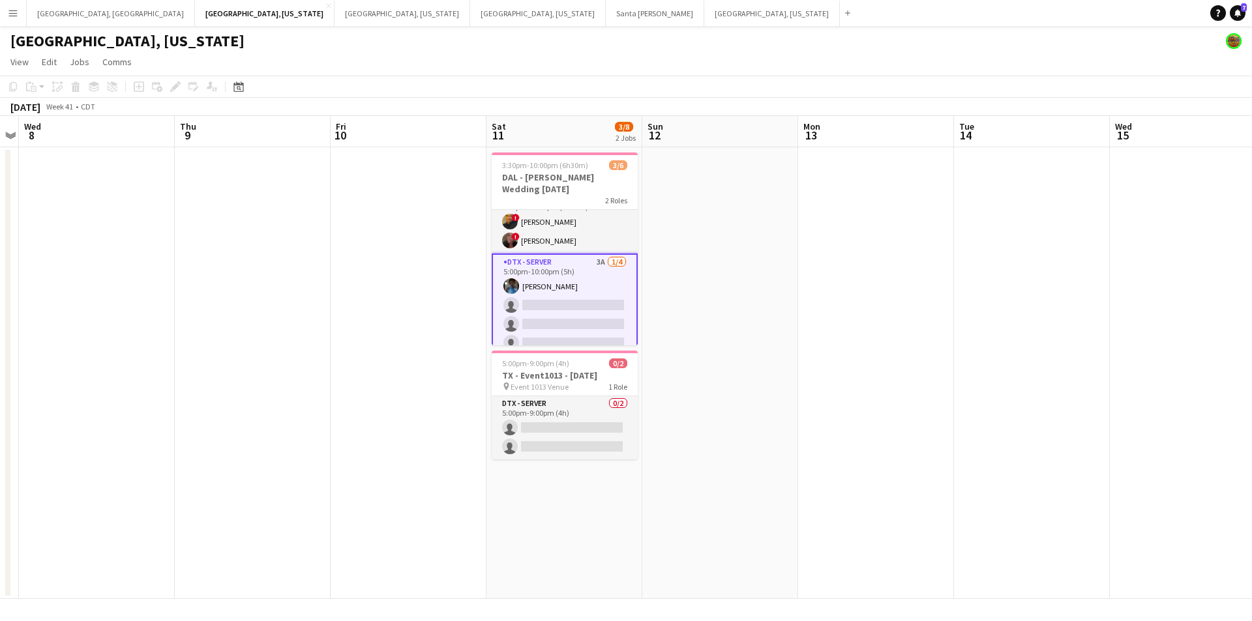
scroll to position [0, 0]
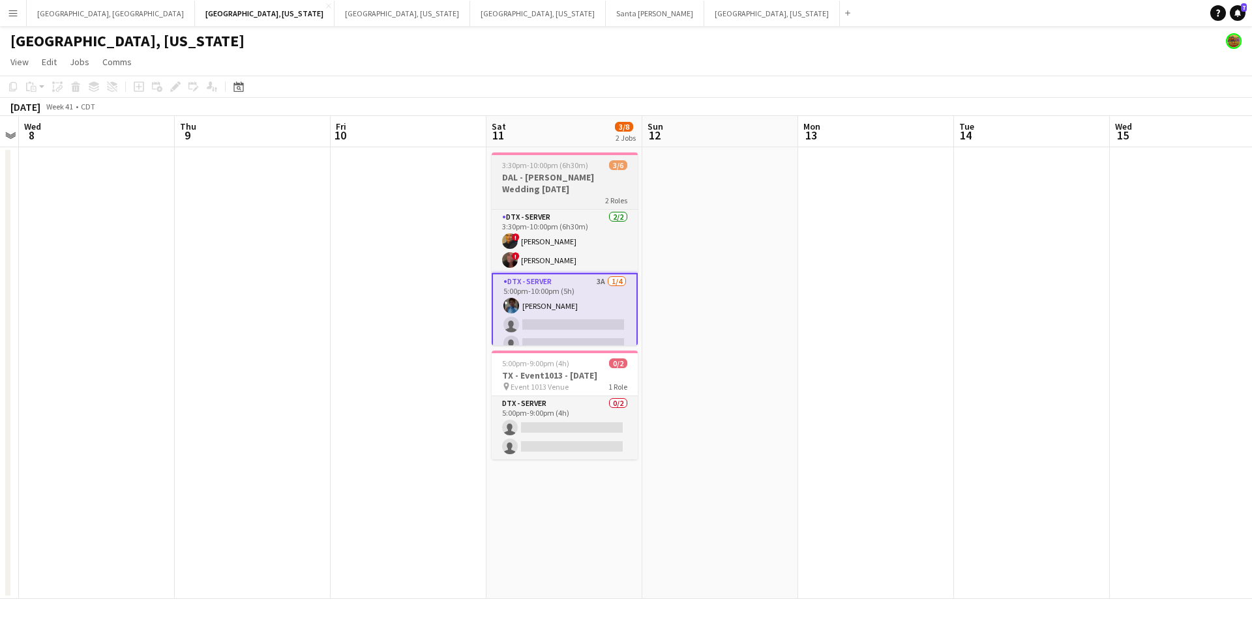
drag, startPoint x: 548, startPoint y: 182, endPoint x: 519, endPoint y: 182, distance: 29.3
click at [548, 182] on h3 "DAL - HSU Wedding 10.11.25" at bounding box center [565, 182] width 146 height 23
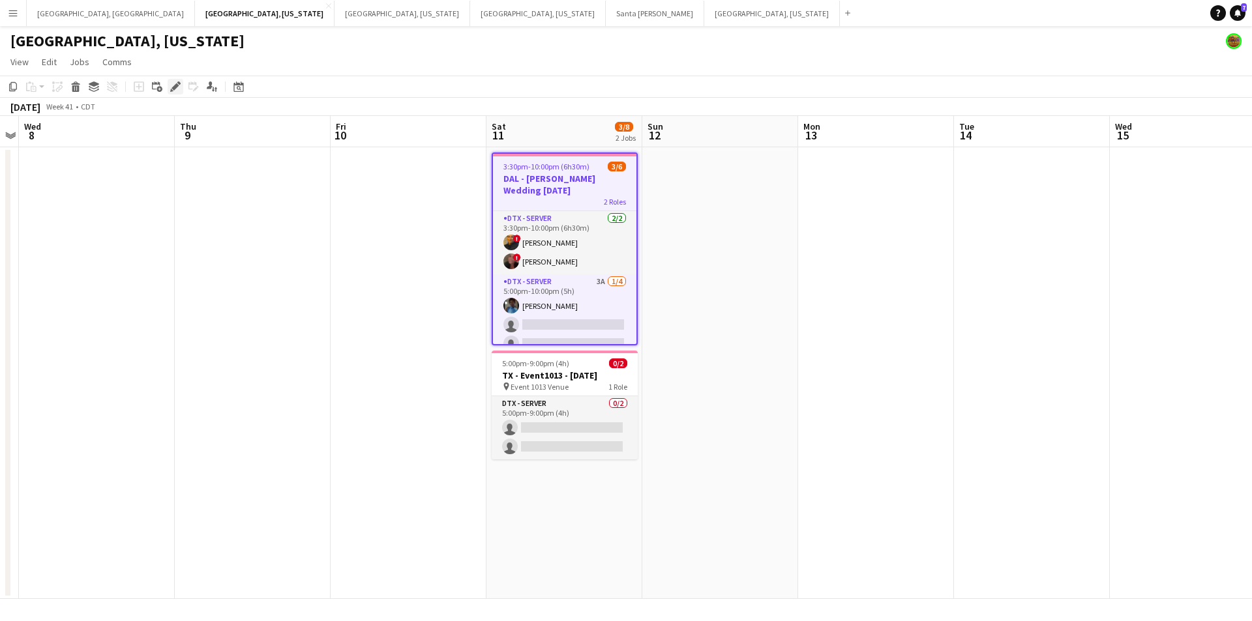
click at [171, 89] on icon "Edit" at bounding box center [175, 86] width 10 height 10
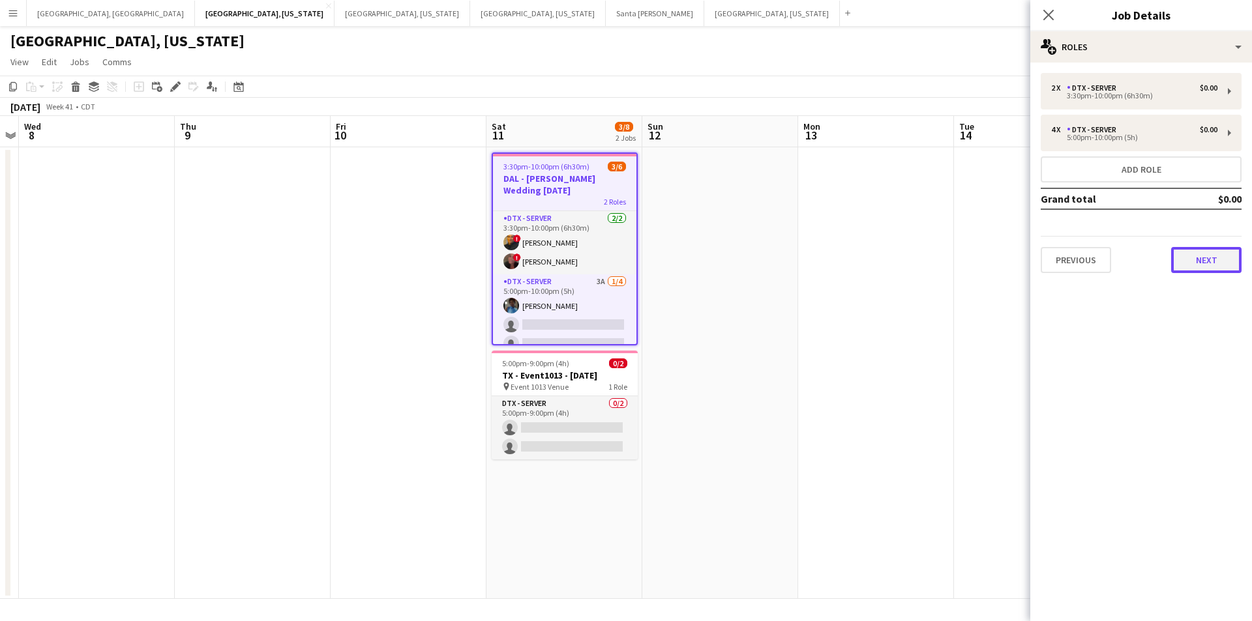
click at [1215, 261] on button "Next" at bounding box center [1206, 260] width 70 height 26
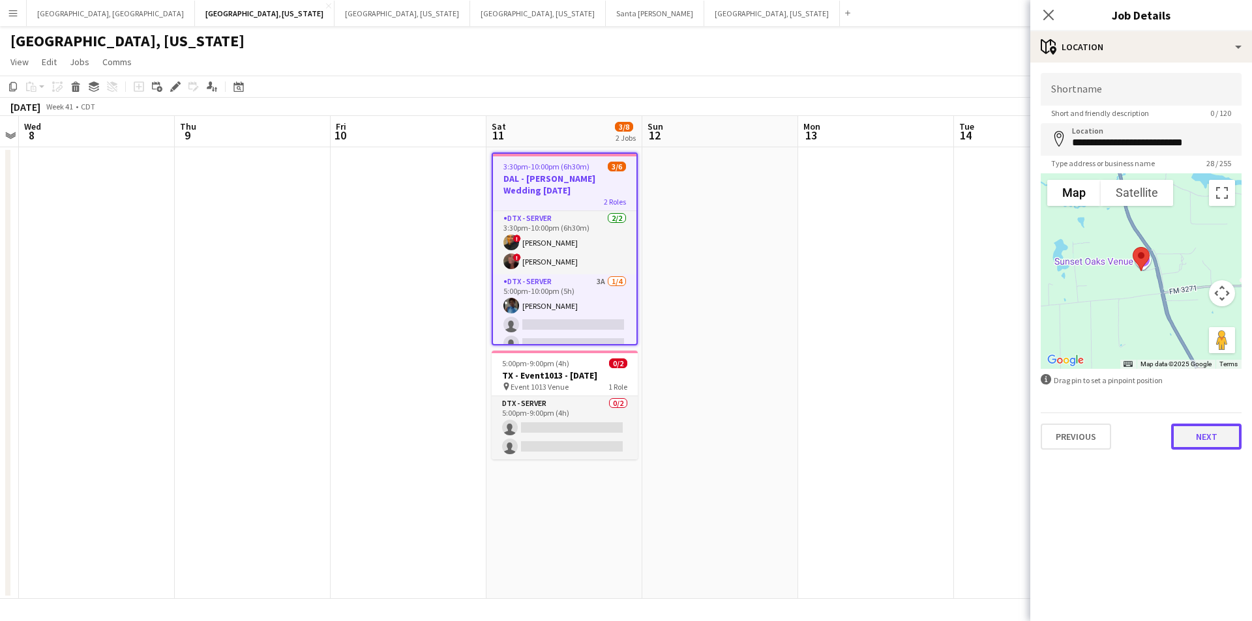
click at [1208, 430] on button "Next" at bounding box center [1206, 437] width 70 height 26
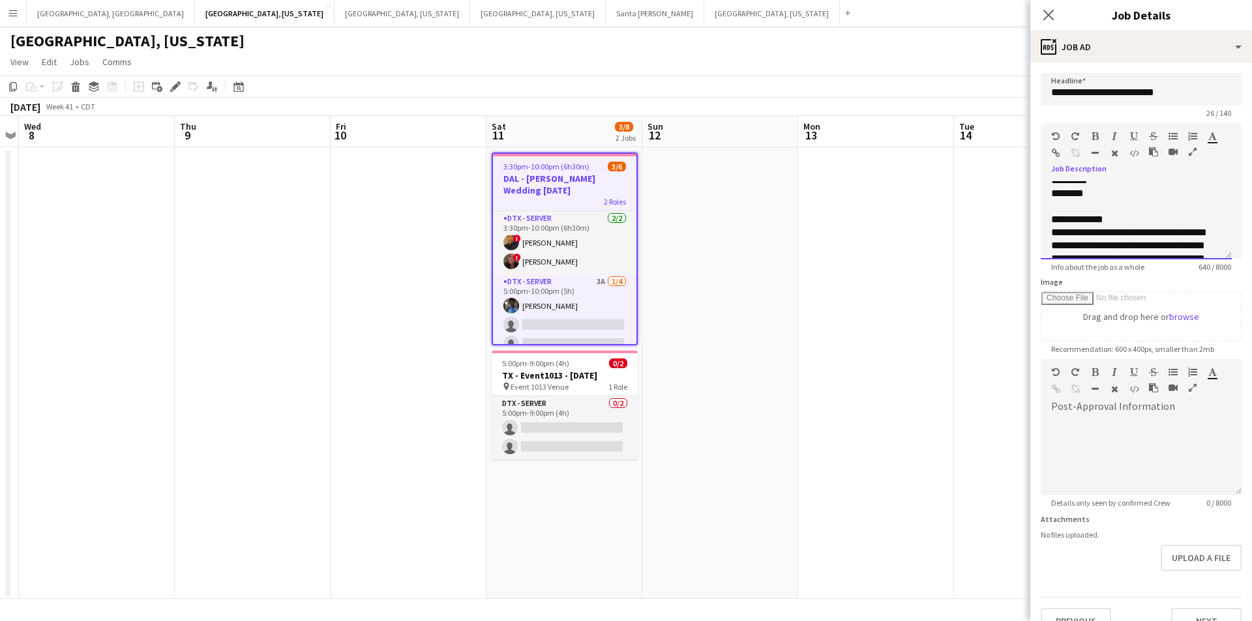
scroll to position [415, 0]
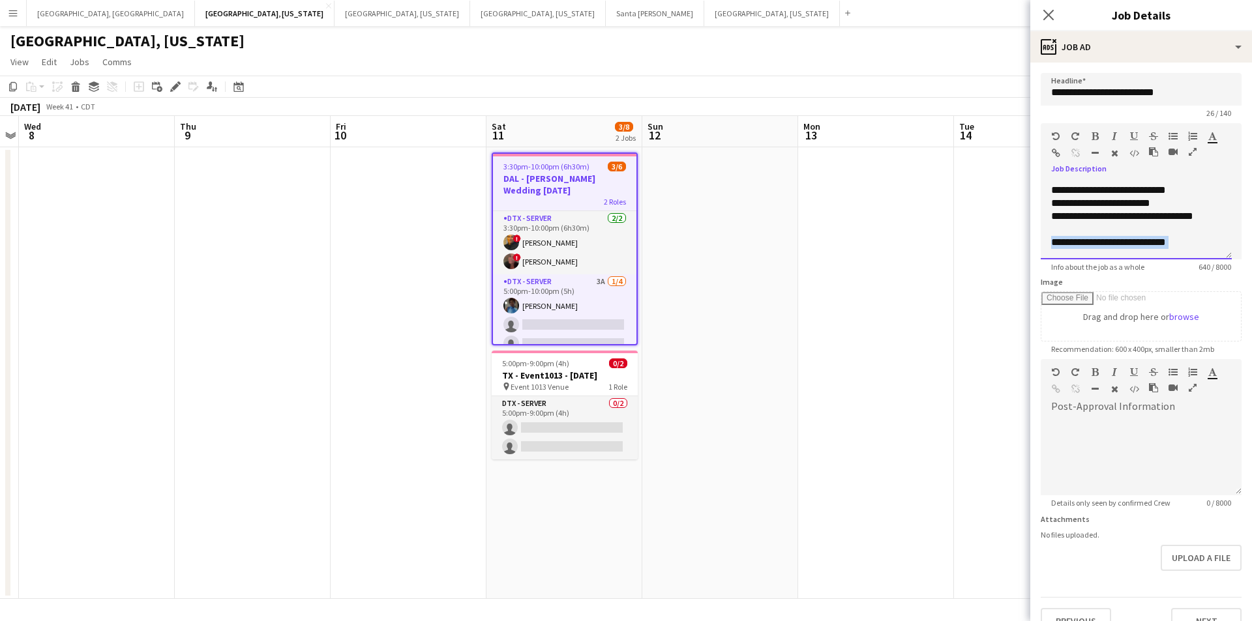
drag, startPoint x: 1222, startPoint y: 269, endPoint x: 1226, endPoint y: 283, distance: 14.2
click at [1226, 283] on form "**********" at bounding box center [1141, 353] width 222 height 561
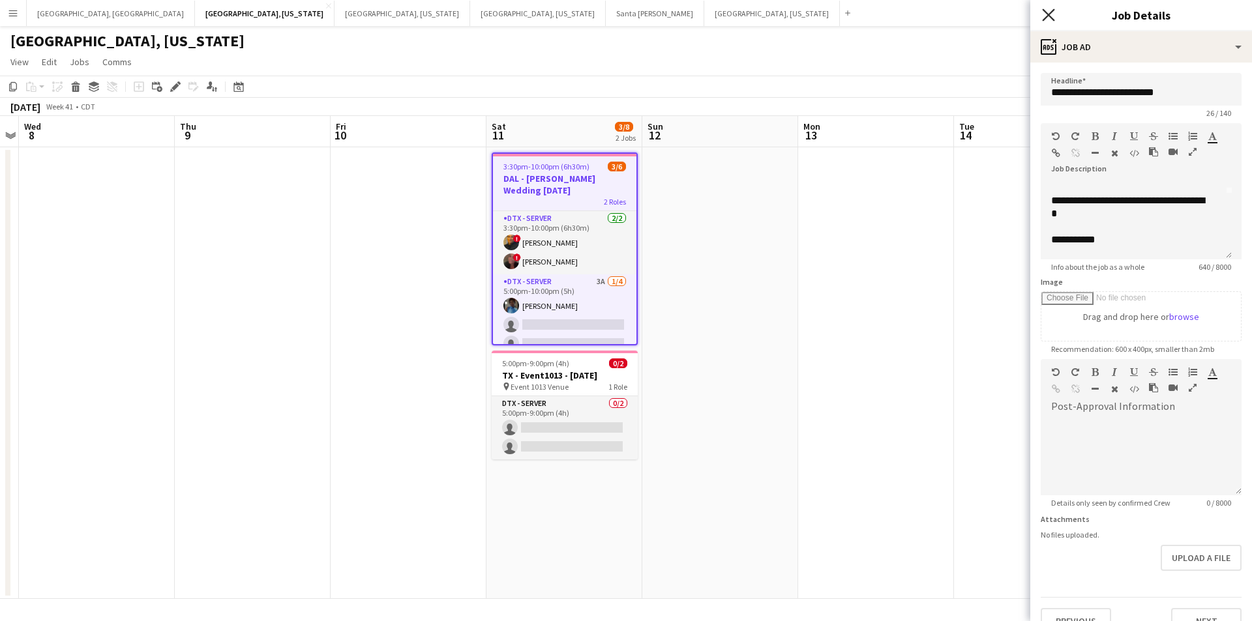
click at [1044, 12] on icon "Close pop-in" at bounding box center [1048, 14] width 12 height 12
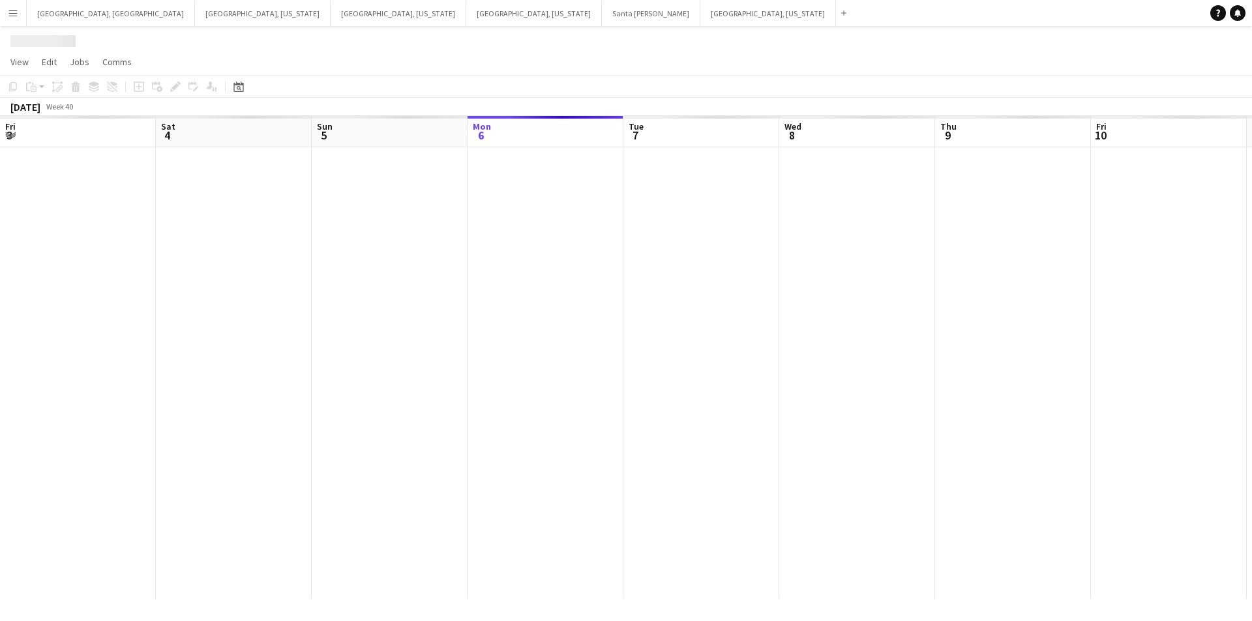
scroll to position [0, 312]
